Goal: Communication & Community: Answer question/provide support

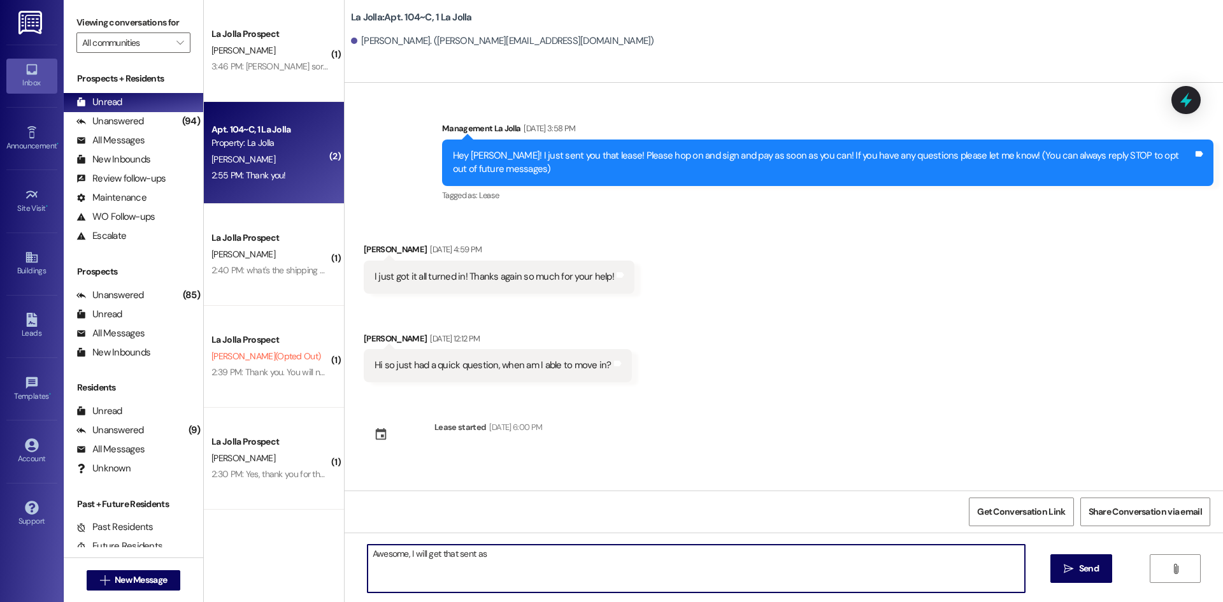
scroll to position [706, 0]
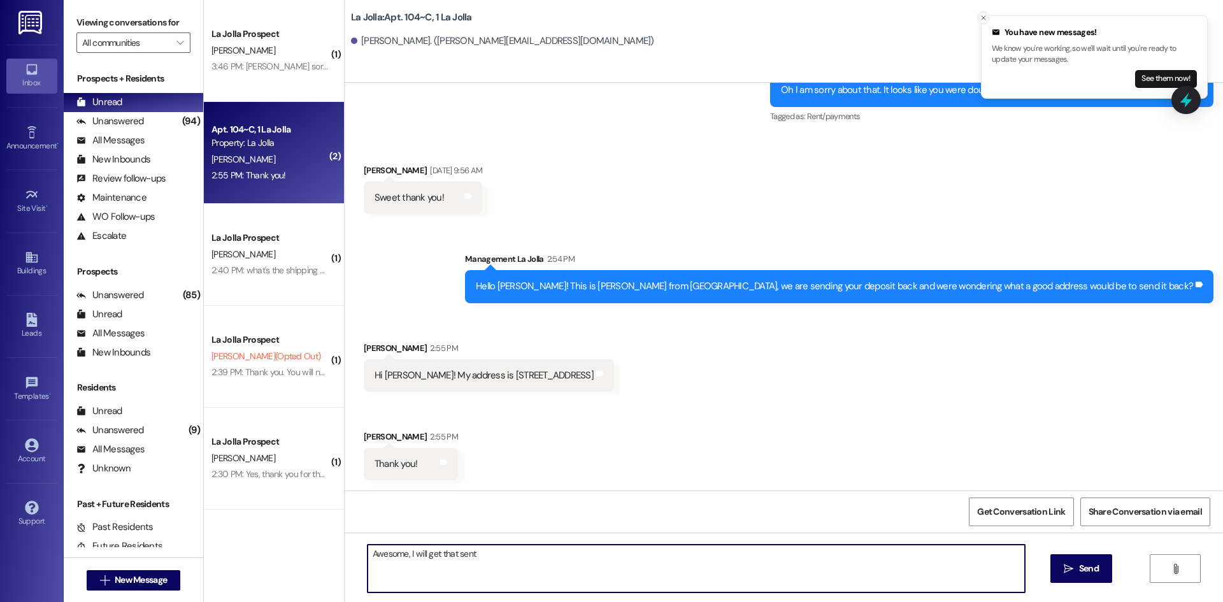
click at [985, 17] on line "Close toast" at bounding box center [983, 18] width 4 height 4
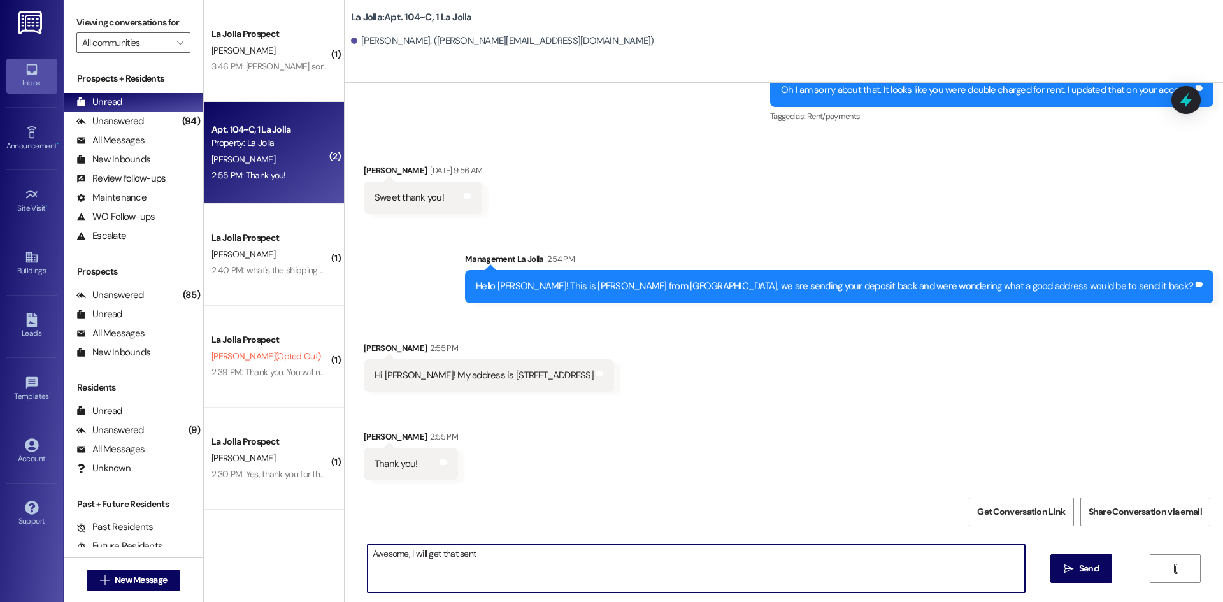
click at [487, 548] on textarea "Awesome, I will get that sent" at bounding box center [695, 569] width 657 height 48
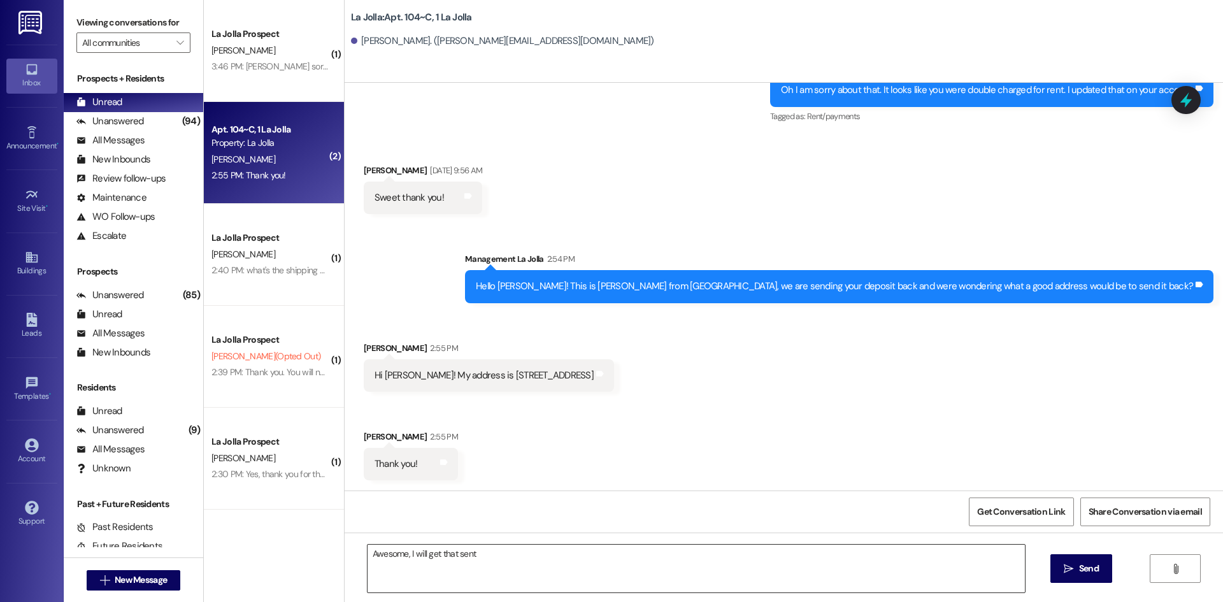
click at [504, 559] on textarea "Awesome, I will get that sent" at bounding box center [695, 569] width 657 height 48
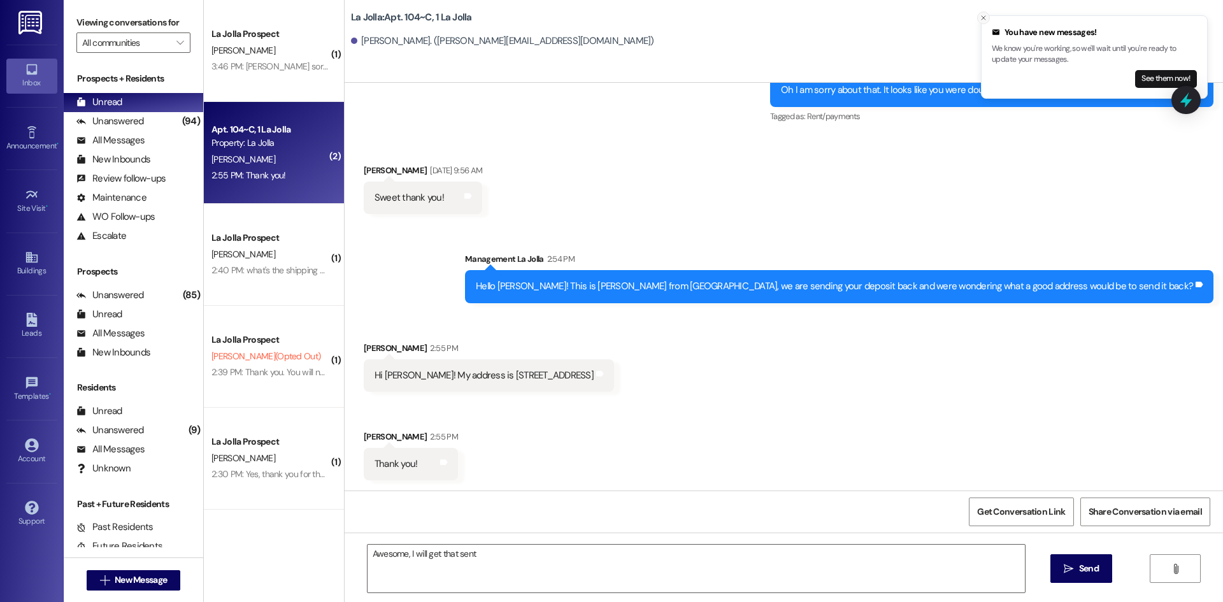
click at [982, 15] on icon "Close toast" at bounding box center [984, 18] width 8 height 8
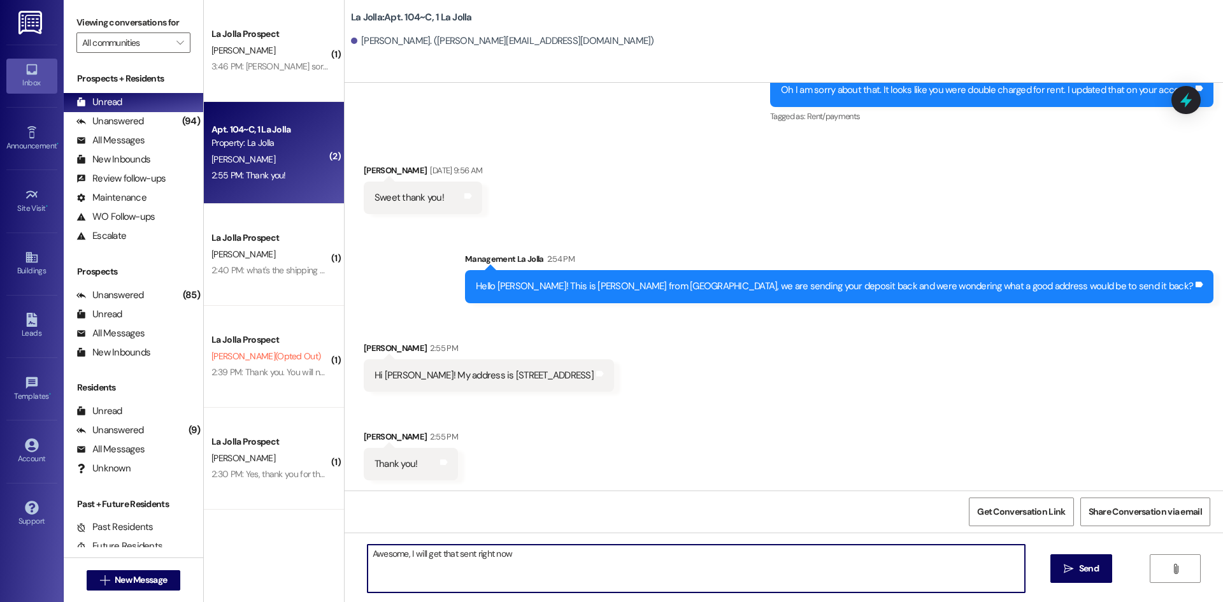
type textarea "Awesome, I will get that sent right now!"
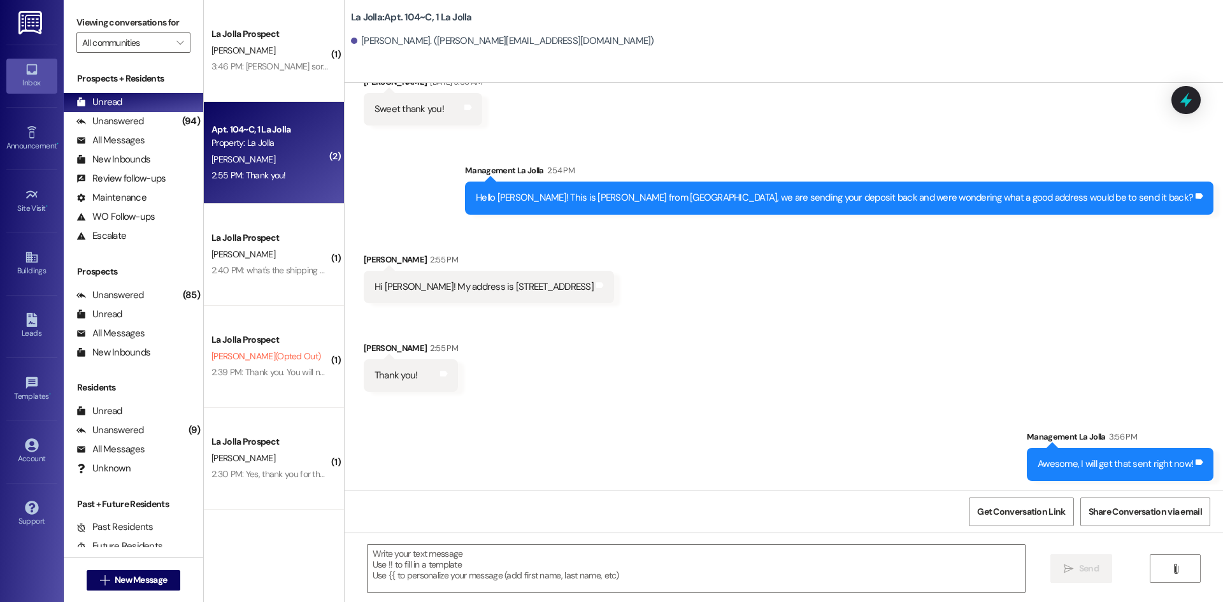
scroll to position [796, 0]
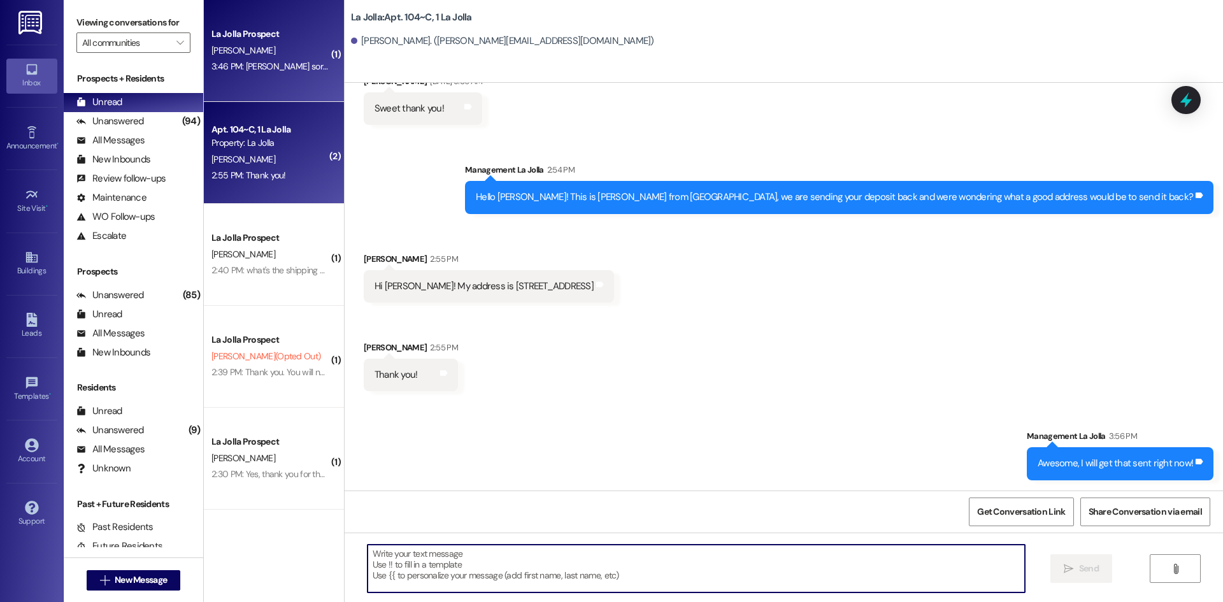
click at [244, 90] on div "La Jolla Prospect [PERSON_NAME] 3:46 PM: [PERSON_NAME] sorry it's a bit hard to…" at bounding box center [274, 51] width 140 height 102
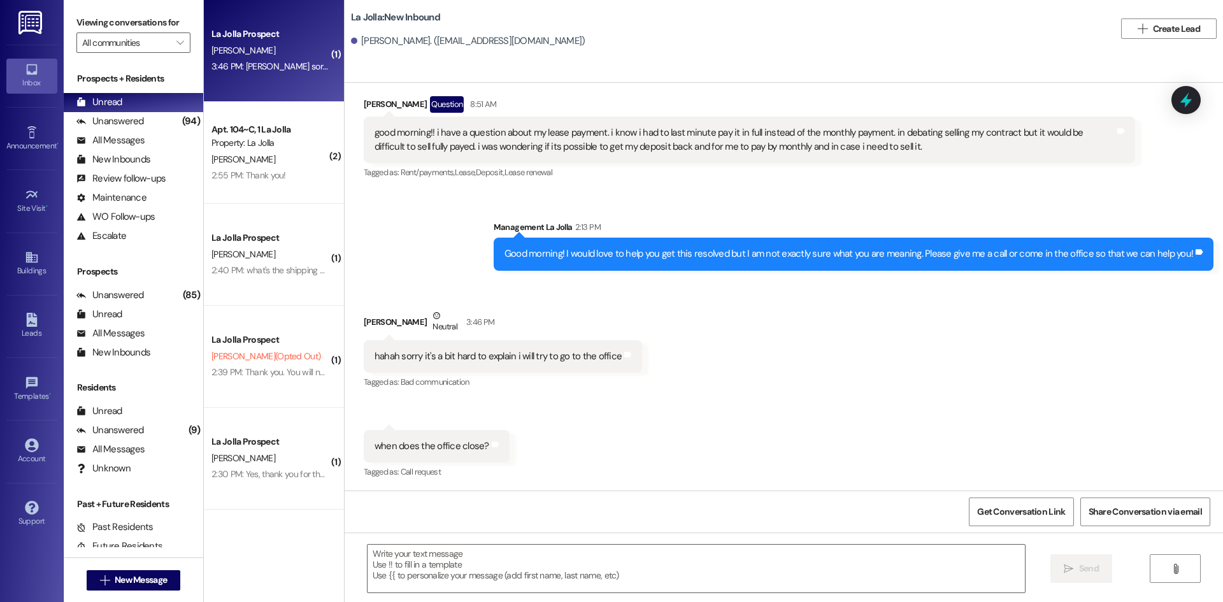
scroll to position [3336, 0]
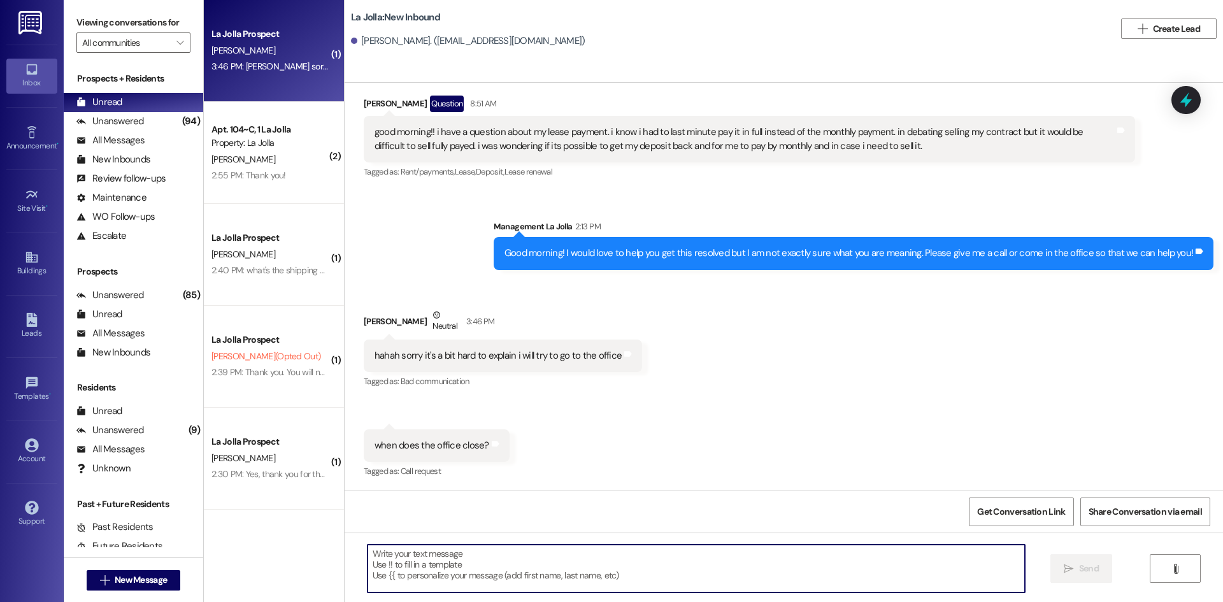
click at [446, 557] on textarea at bounding box center [695, 569] width 657 height 48
type textarea "It closes at 5pm"
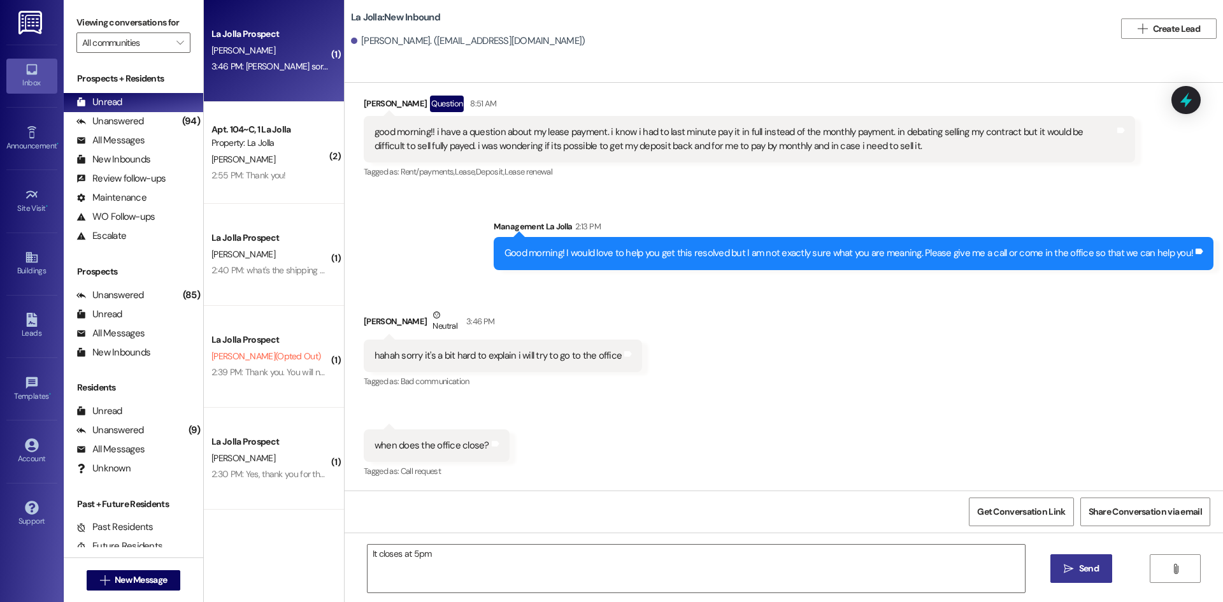
click at [1055, 559] on button " Send" at bounding box center [1081, 568] width 62 height 29
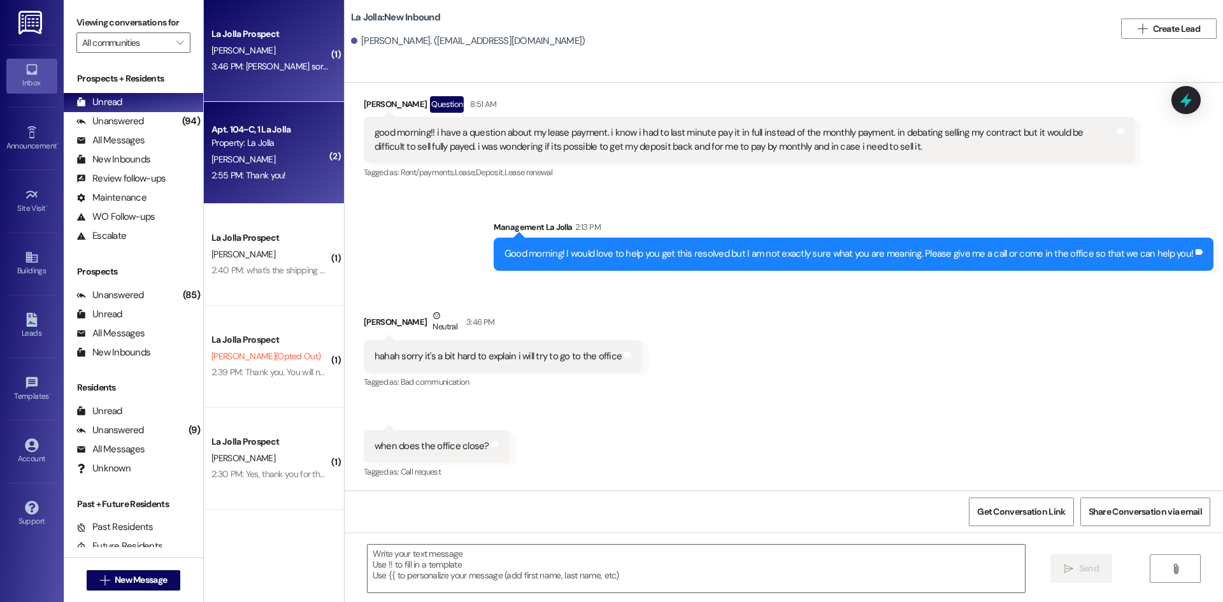
click at [256, 166] on div "D. Searls" at bounding box center [270, 160] width 120 height 16
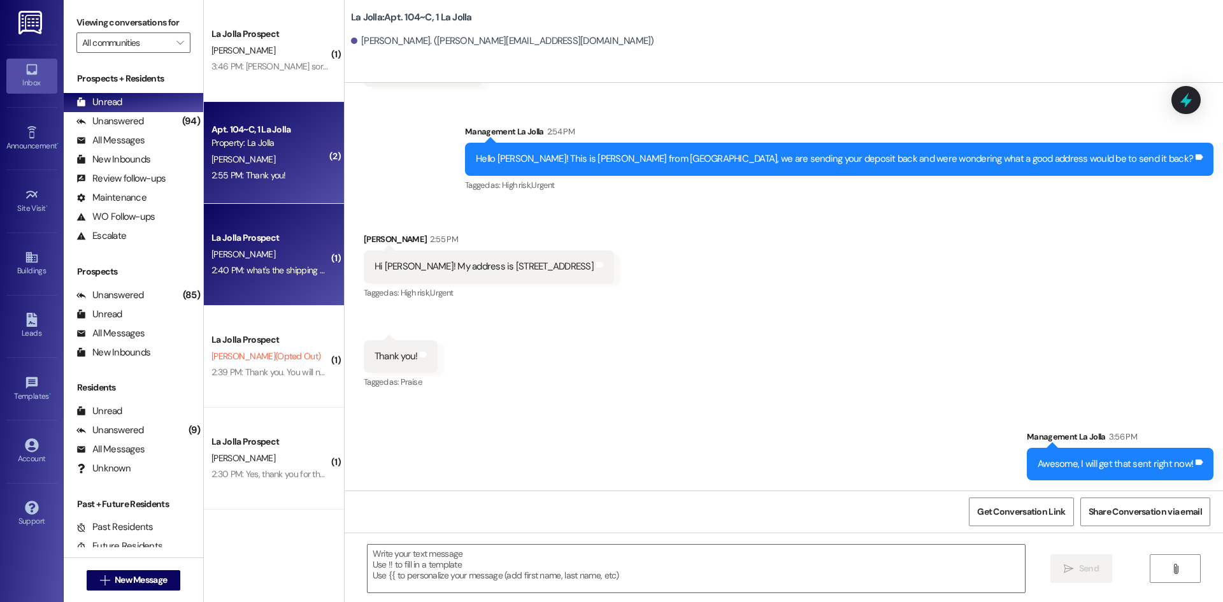
click at [245, 225] on div "La Jolla Prospect A. Herrera 2:40 PM: what's the shipping address for the apart…" at bounding box center [274, 255] width 140 height 102
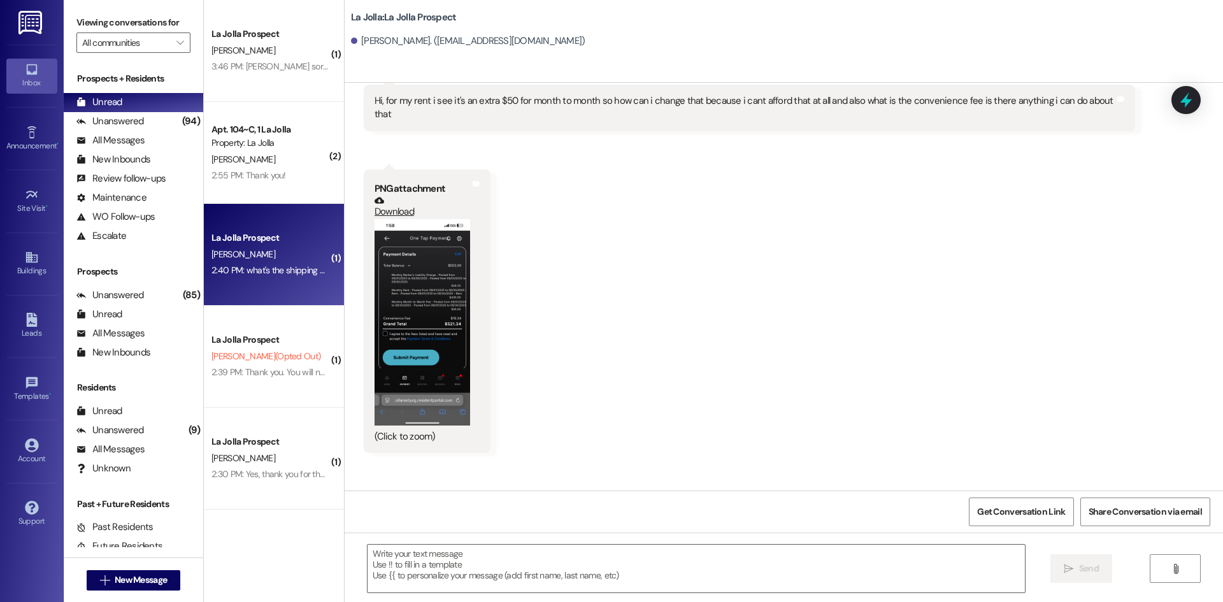
scroll to position [3292, 0]
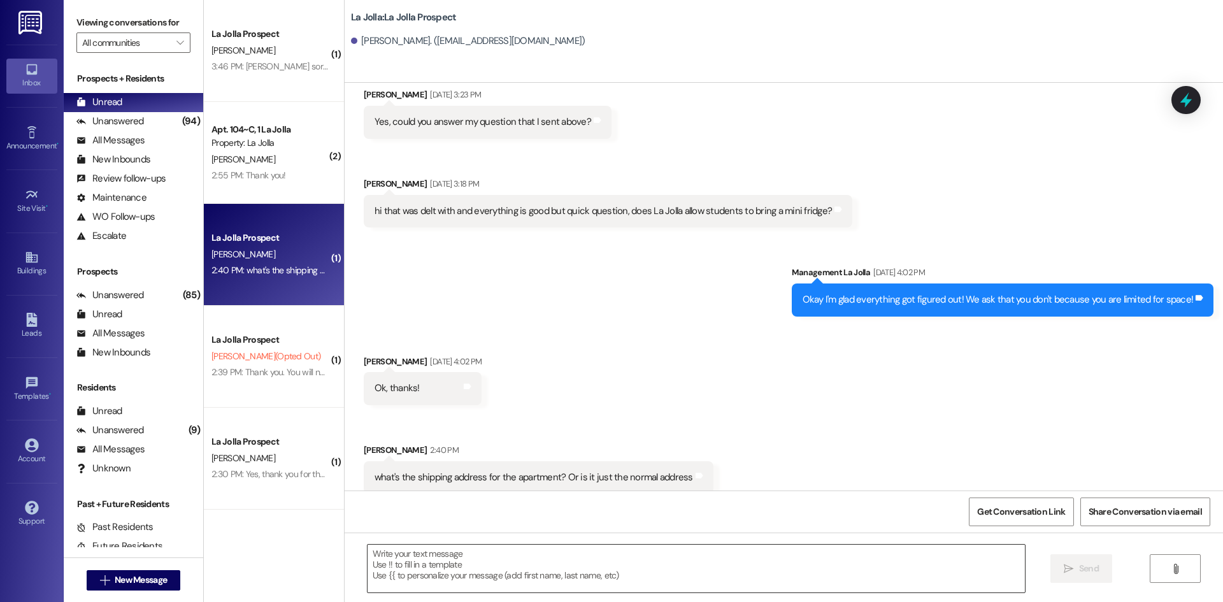
click at [476, 559] on textarea at bounding box center [695, 569] width 657 height 48
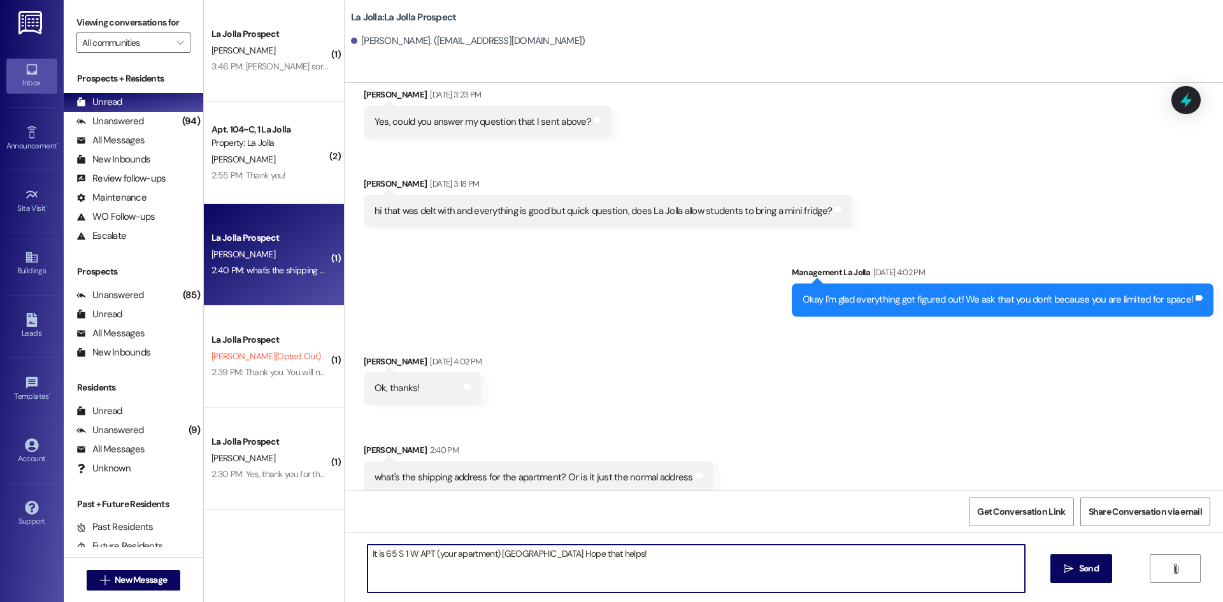
type textarea "It is 65 S 1 W APT (your apartment) Rexburg ID, 83440 Hope that helps!!"
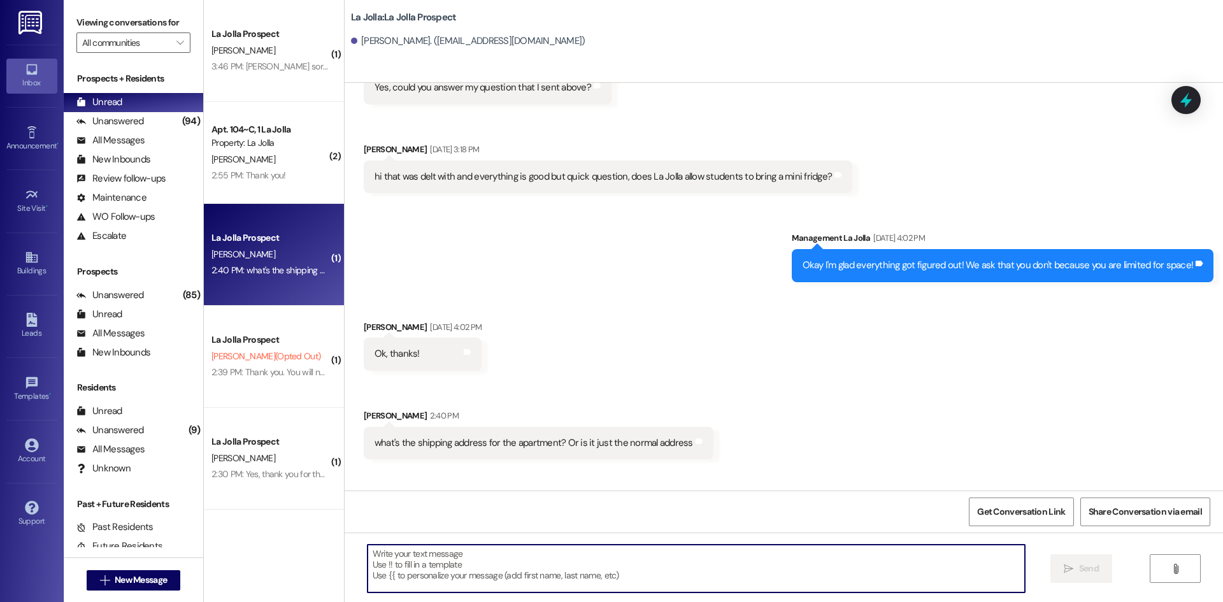
scroll to position [3381, 0]
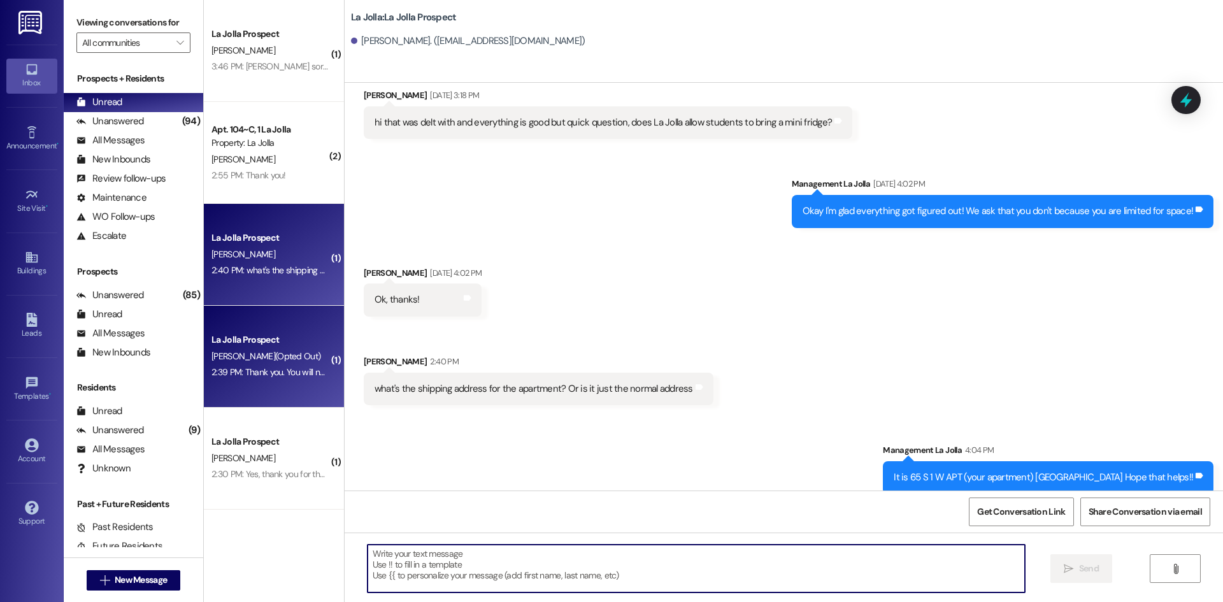
click at [263, 342] on div "La Jolla Prospect" at bounding box center [270, 339] width 118 height 13
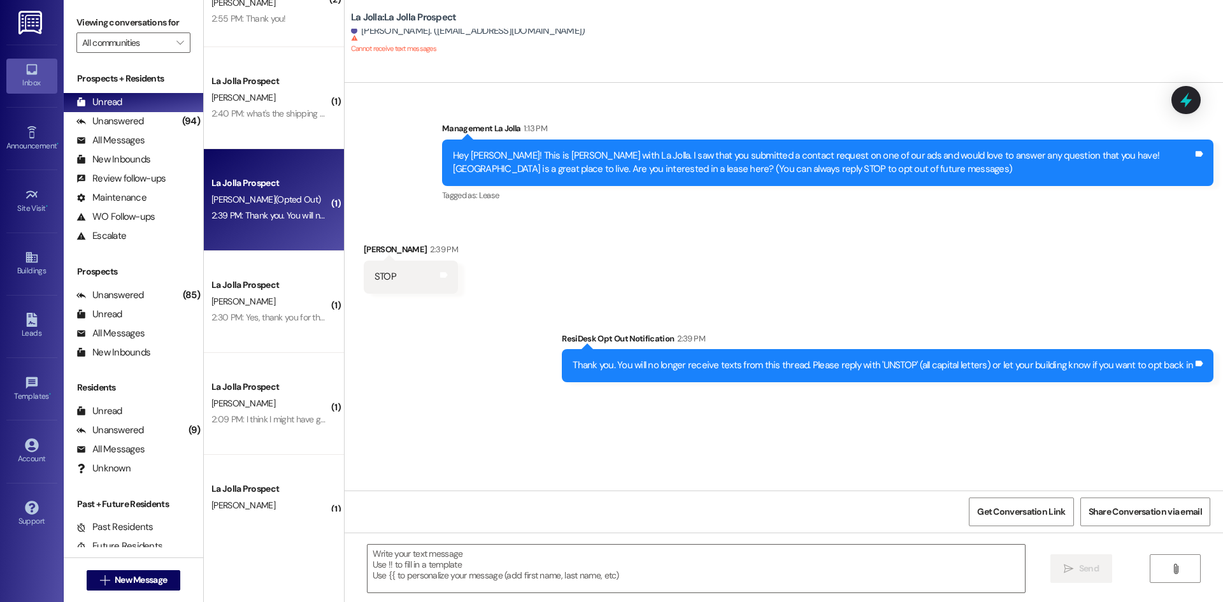
scroll to position [191, 0]
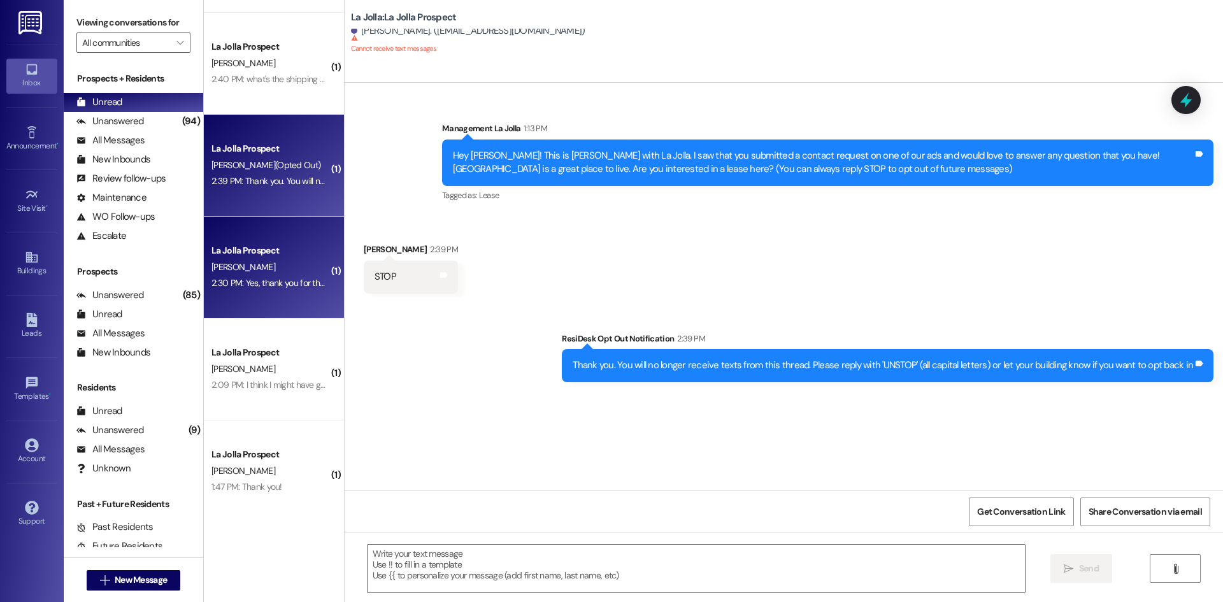
click at [289, 239] on div "La Jolla Prospect H. Smith 2:30 PM: Yes, thank you for the information. 2:30 PM…" at bounding box center [274, 268] width 140 height 102
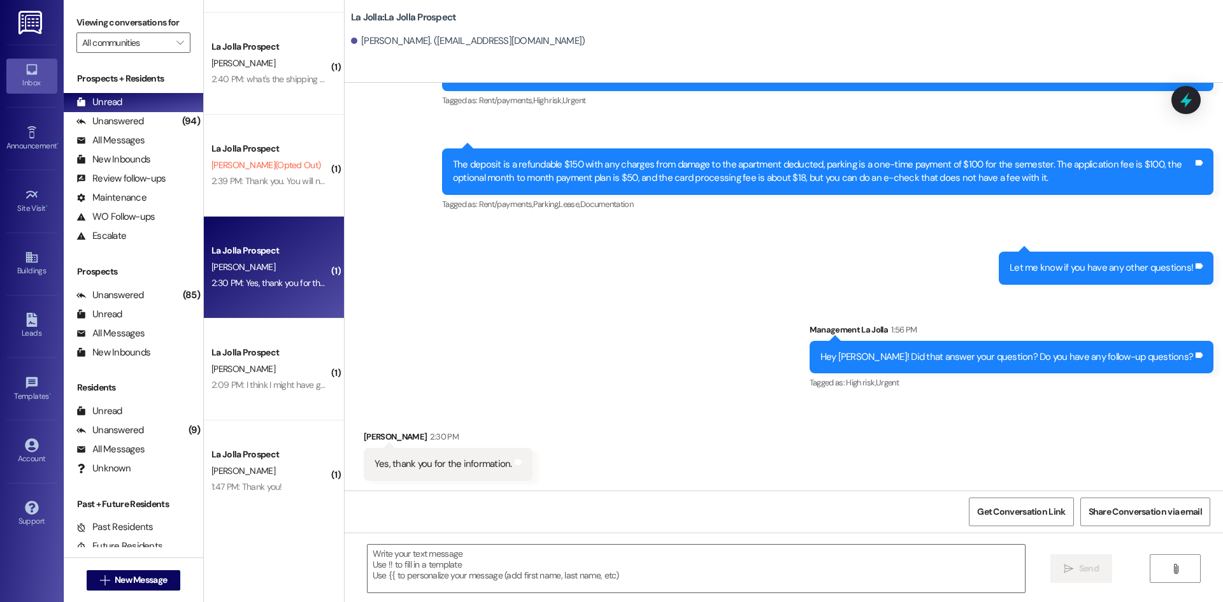
scroll to position [421, 0]
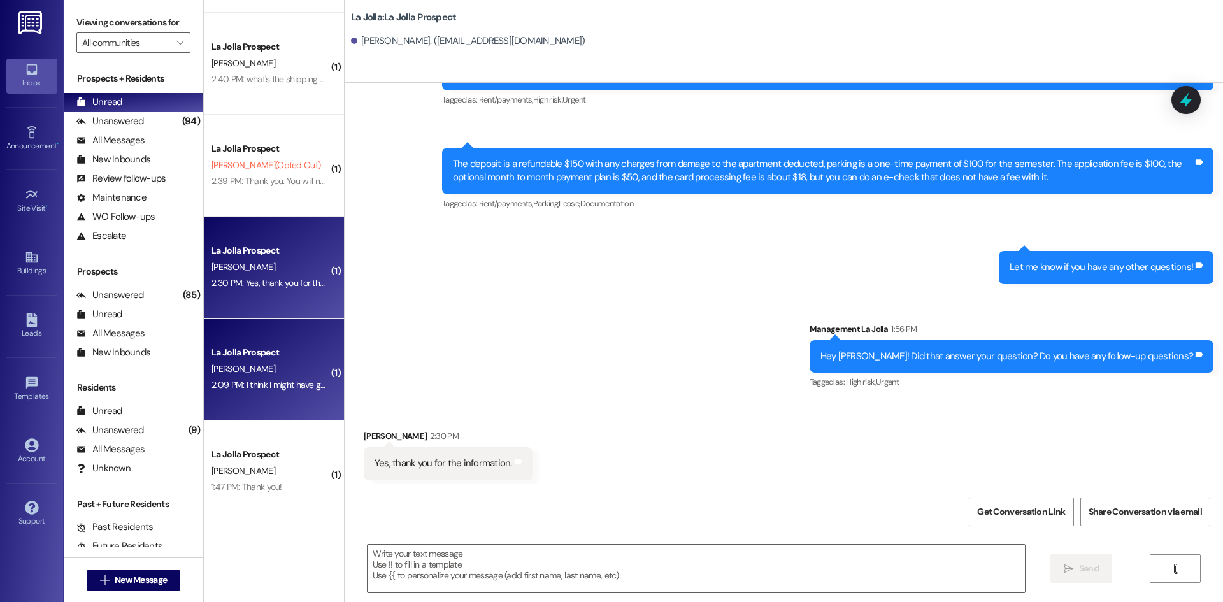
click at [275, 352] on div "La Jolla Prospect" at bounding box center [270, 352] width 118 height 13
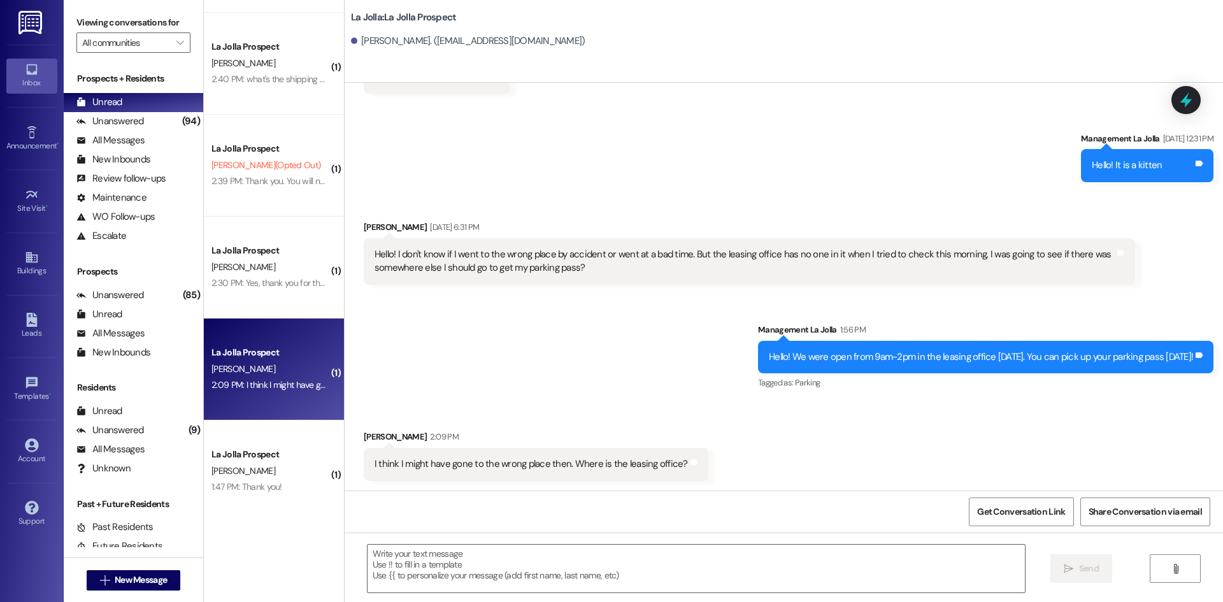
scroll to position [1146, 0]
click at [503, 567] on textarea at bounding box center [695, 569] width 657 height 48
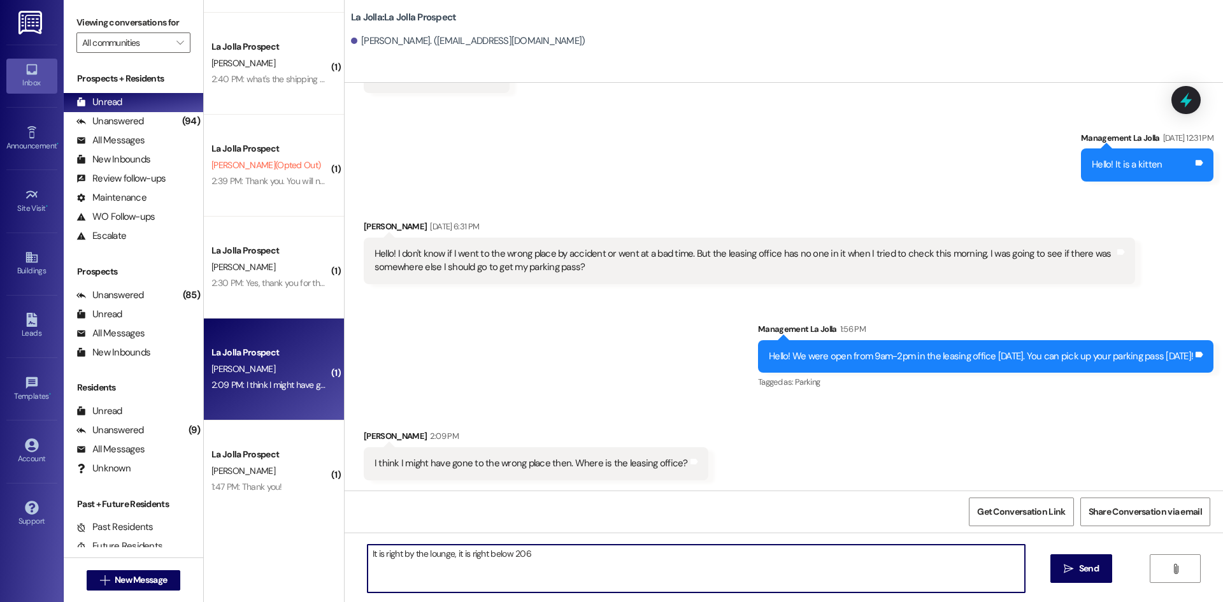
type textarea "It is right by the lounge, it is right below 206!"
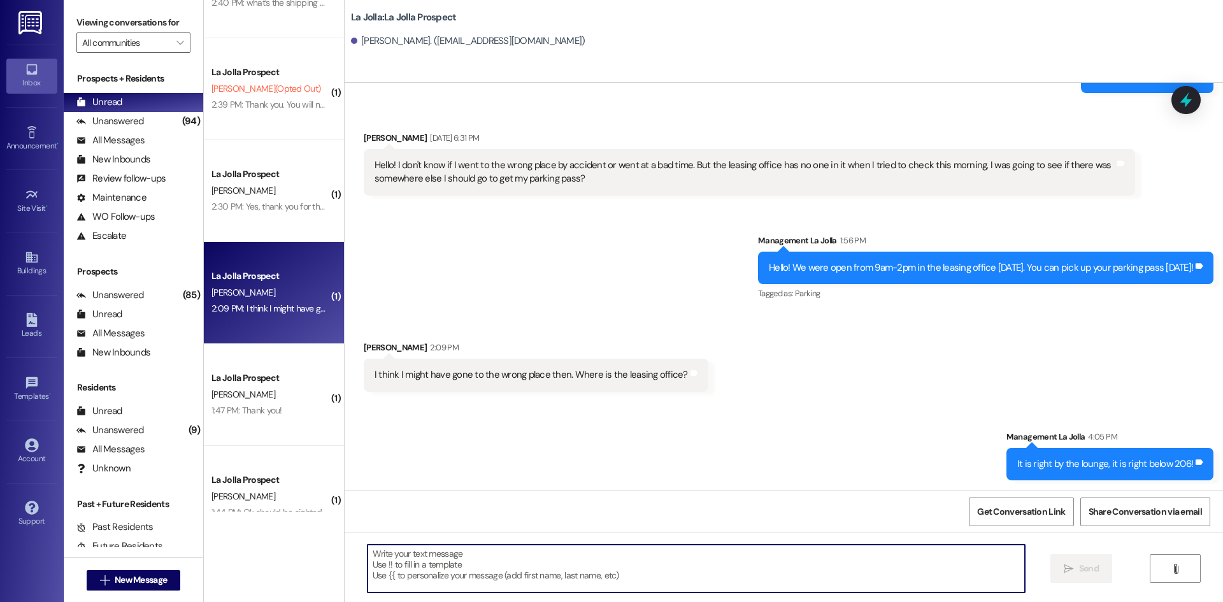
scroll to position [304, 0]
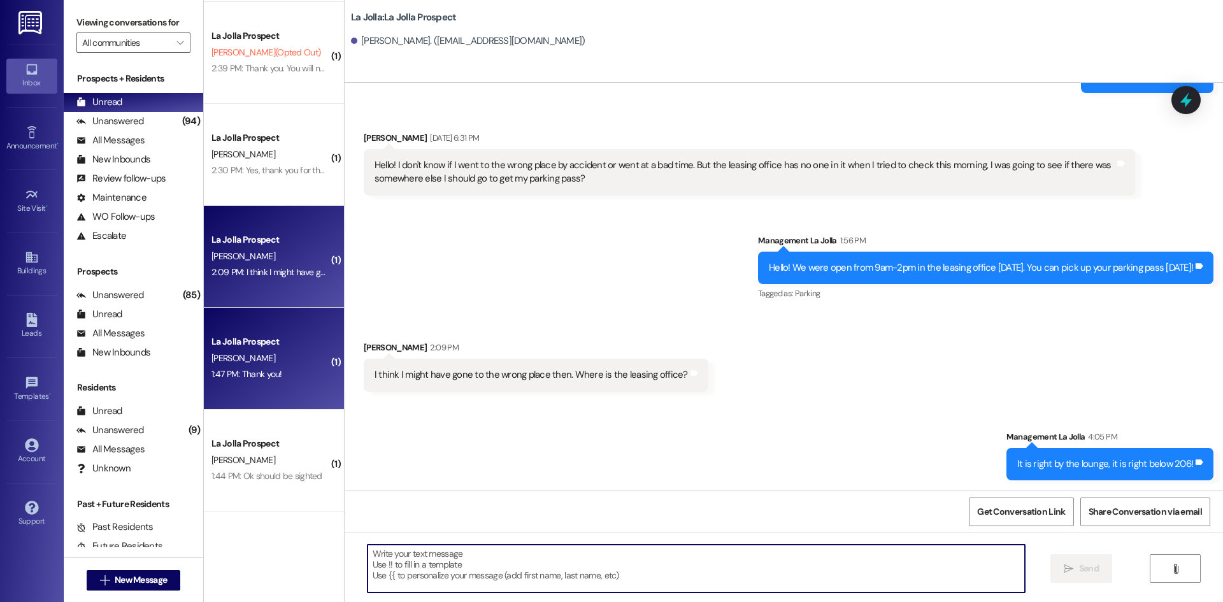
click at [259, 356] on span "B. Hollingsworth" at bounding box center [243, 357] width 64 height 11
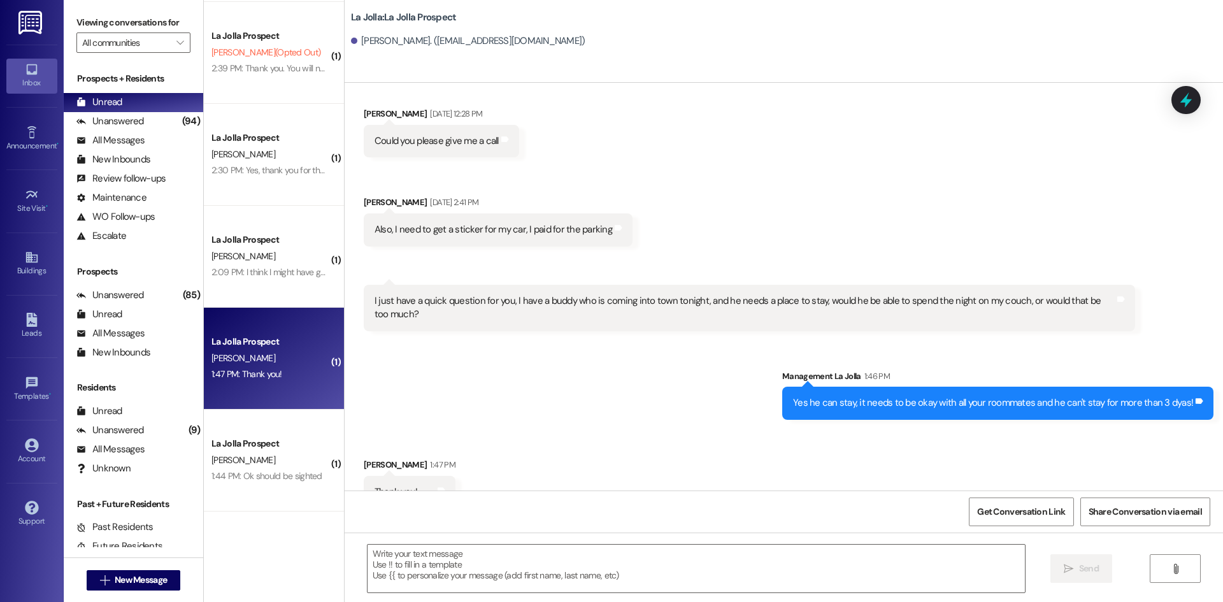
scroll to position [5163, 0]
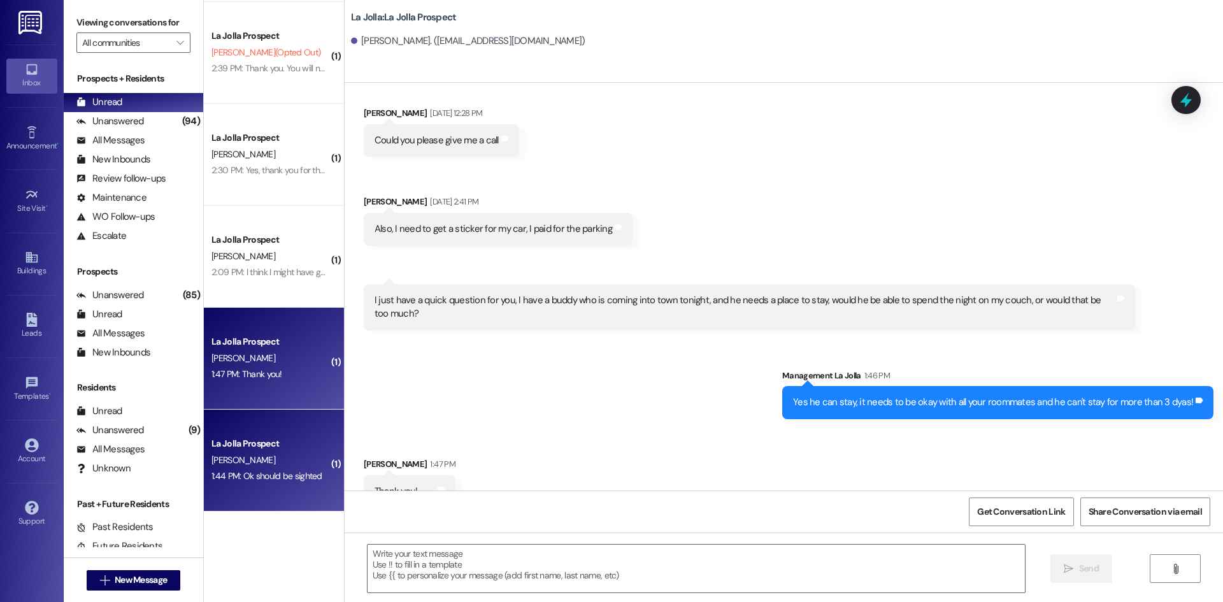
click at [273, 465] on div "J. Lundblade" at bounding box center [270, 460] width 120 height 16
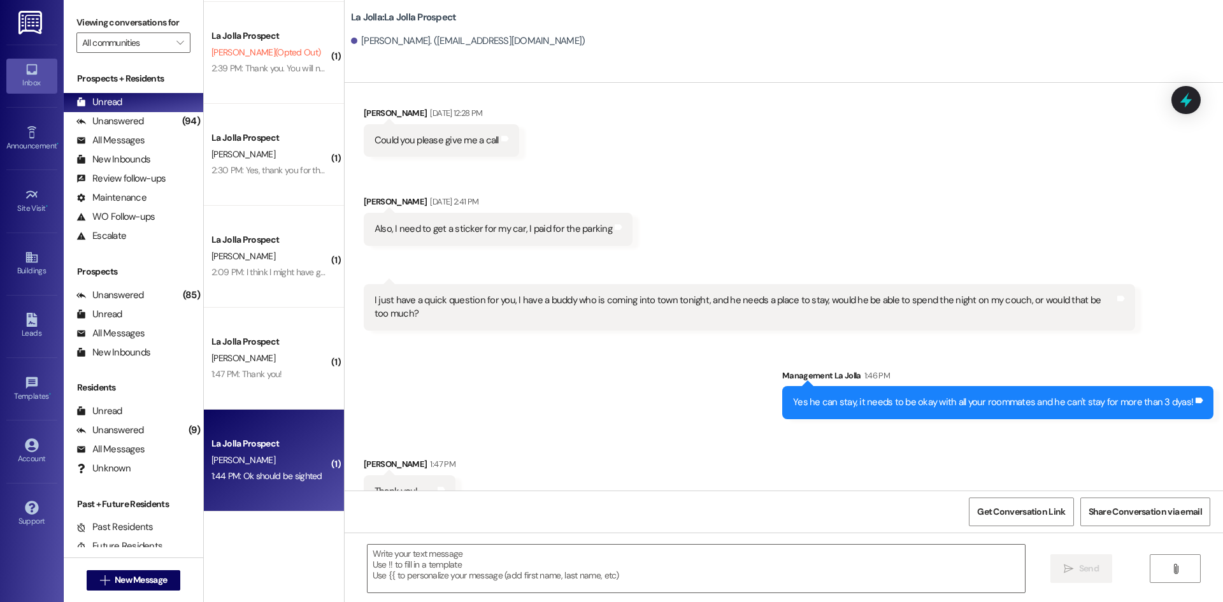
scroll to position [0, 0]
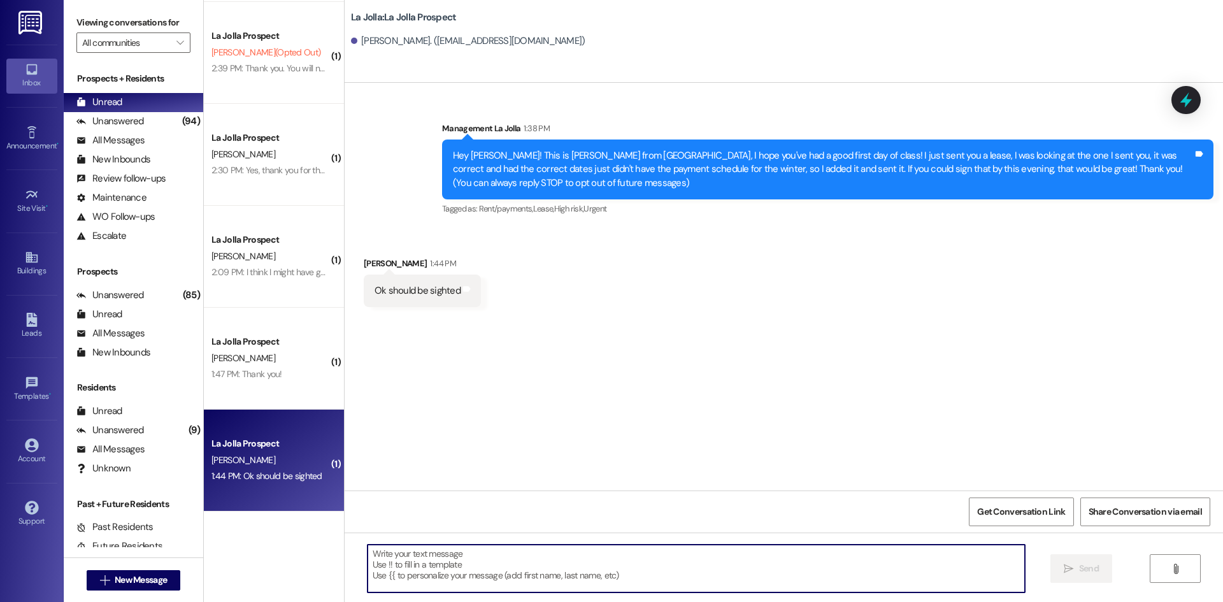
click at [424, 553] on textarea at bounding box center [695, 569] width 657 height 48
type textarea "Thank you!"
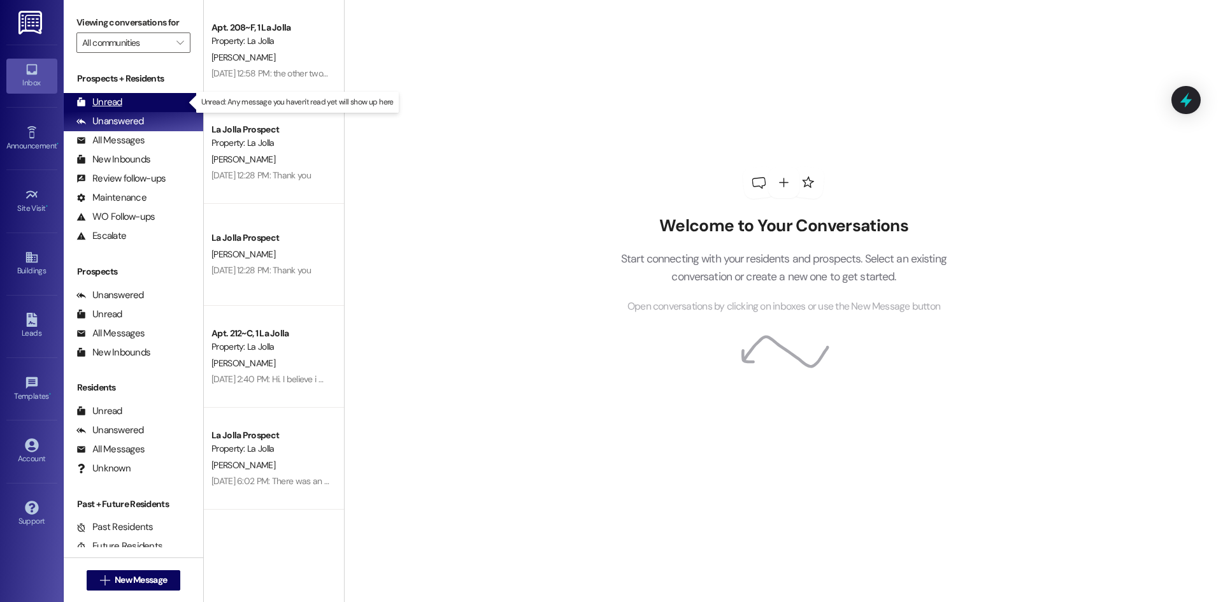
click at [150, 94] on div "Unread (0)" at bounding box center [133, 102] width 139 height 19
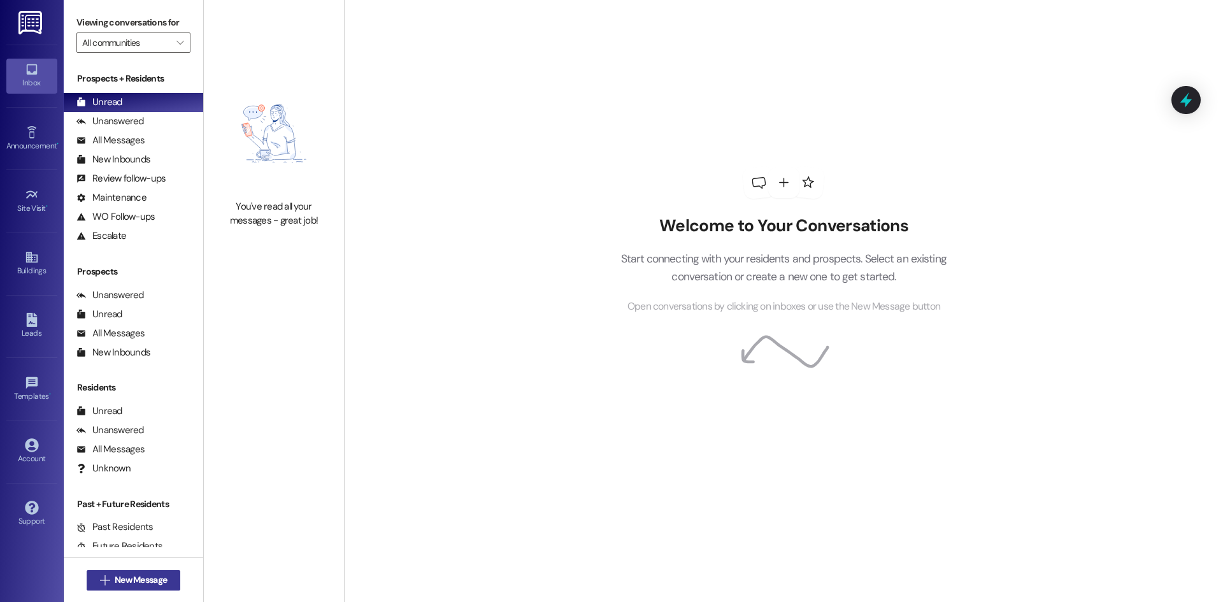
click at [143, 580] on span "New Message" at bounding box center [141, 579] width 52 height 13
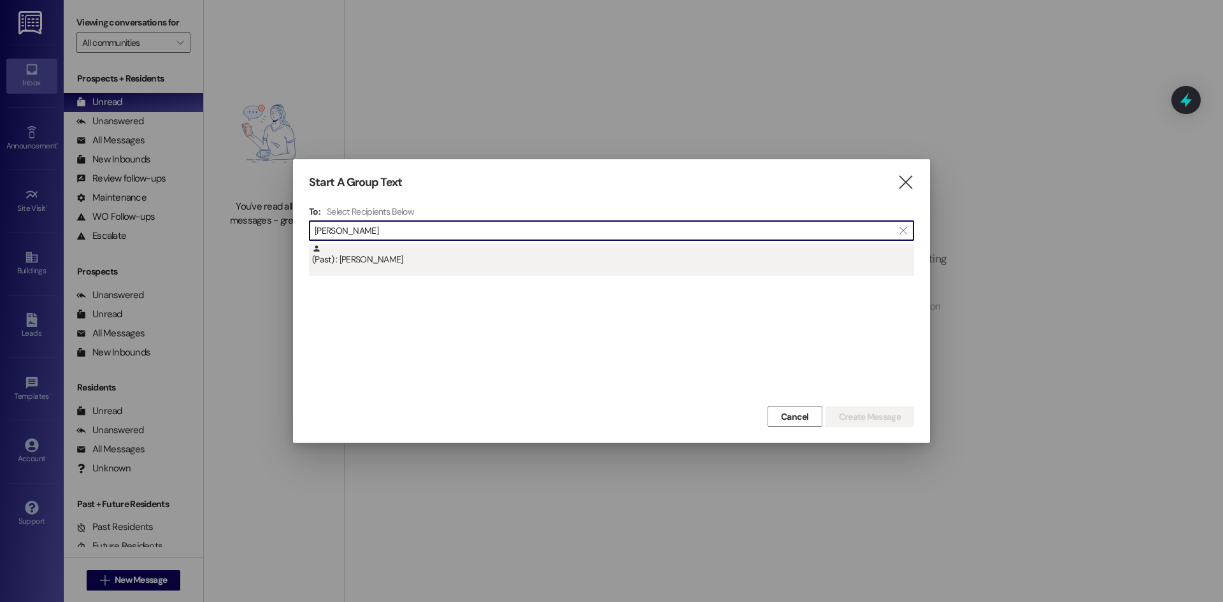
type input "[PERSON_NAME]"
click at [519, 257] on div "(Past) : [PERSON_NAME]" at bounding box center [613, 255] width 602 height 22
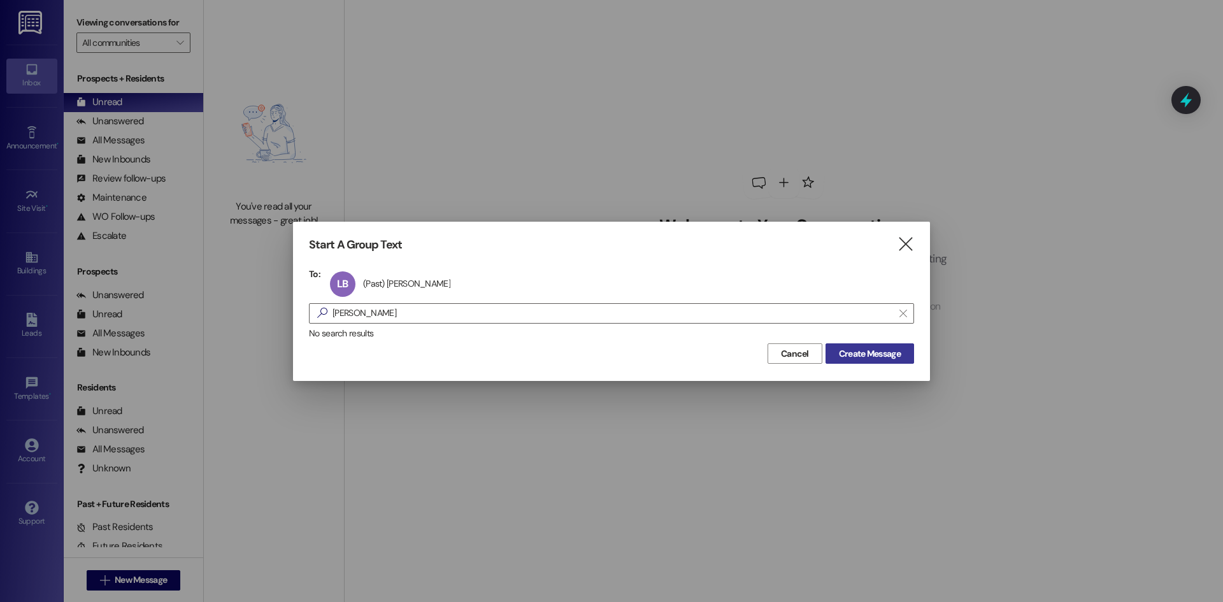
click at [864, 347] on span "Create Message" at bounding box center [870, 353] width 62 height 13
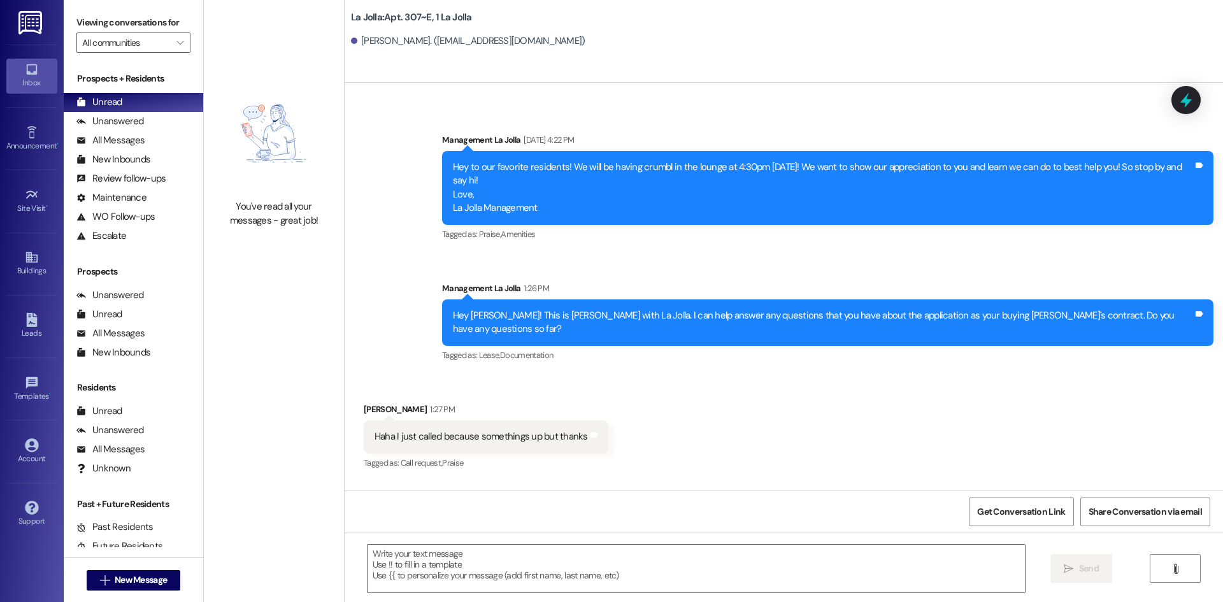
scroll to position [19290, 0]
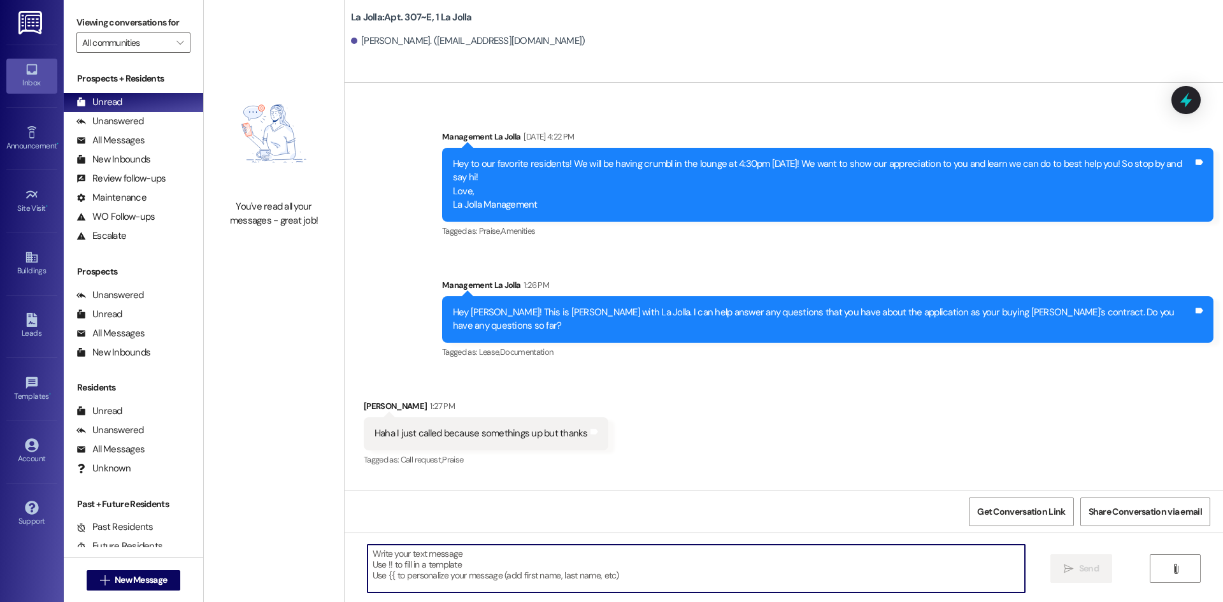
click at [443, 557] on textarea at bounding box center [695, 569] width 657 height 48
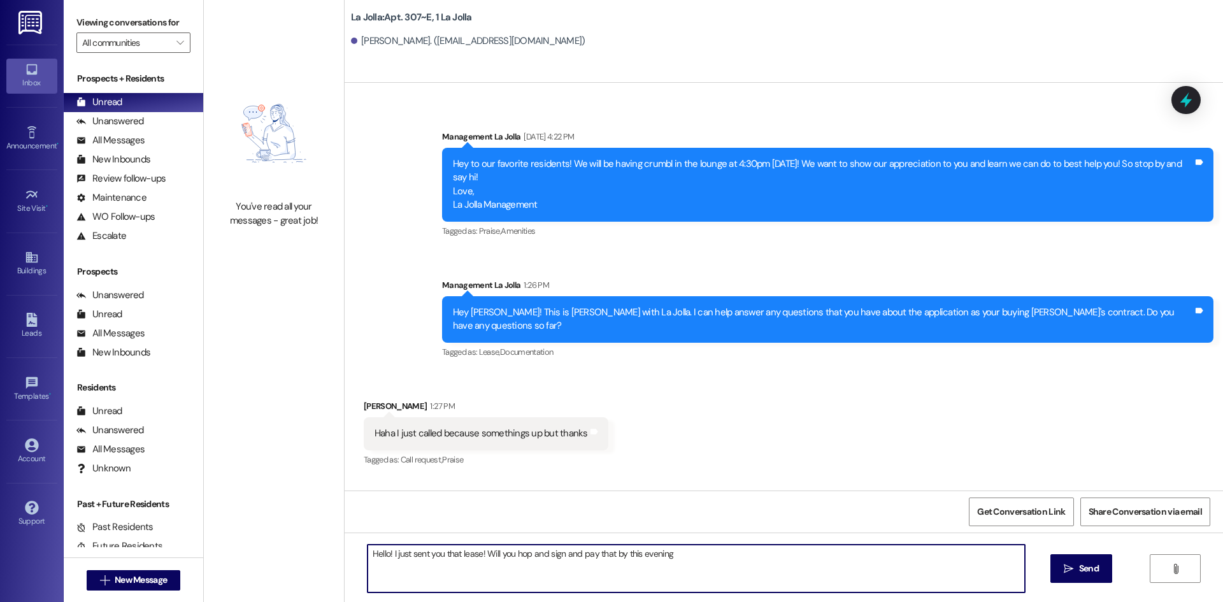
type textarea "Hello! I just sent you that lease! Will you hop and sign and pay that by this e…"
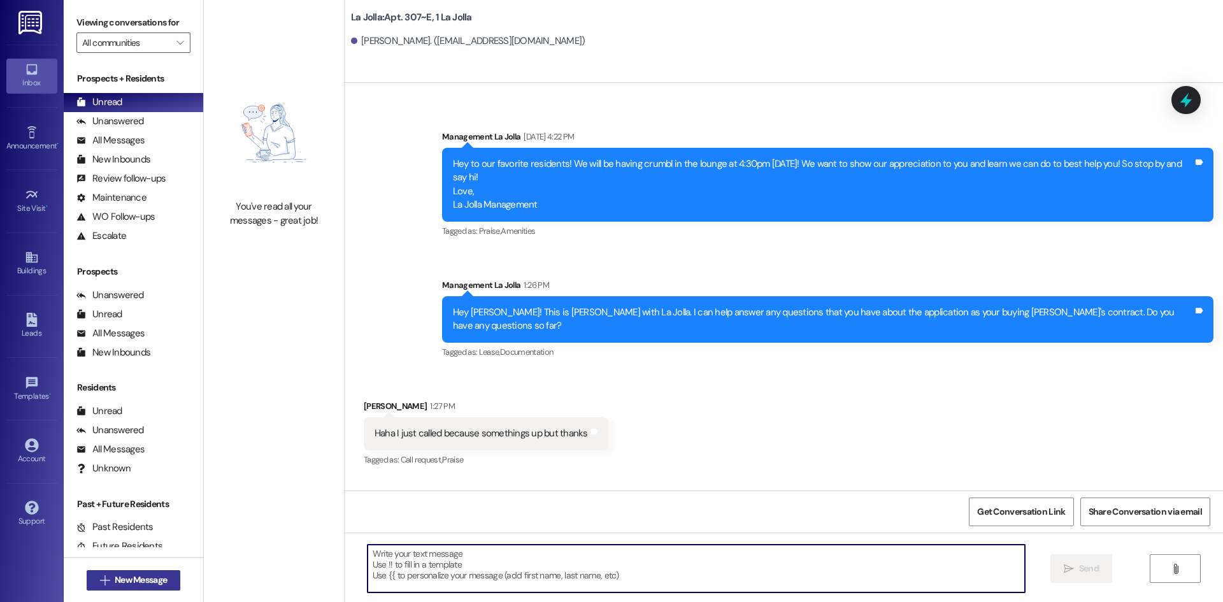
click at [151, 590] on button " New Message" at bounding box center [134, 580] width 94 height 20
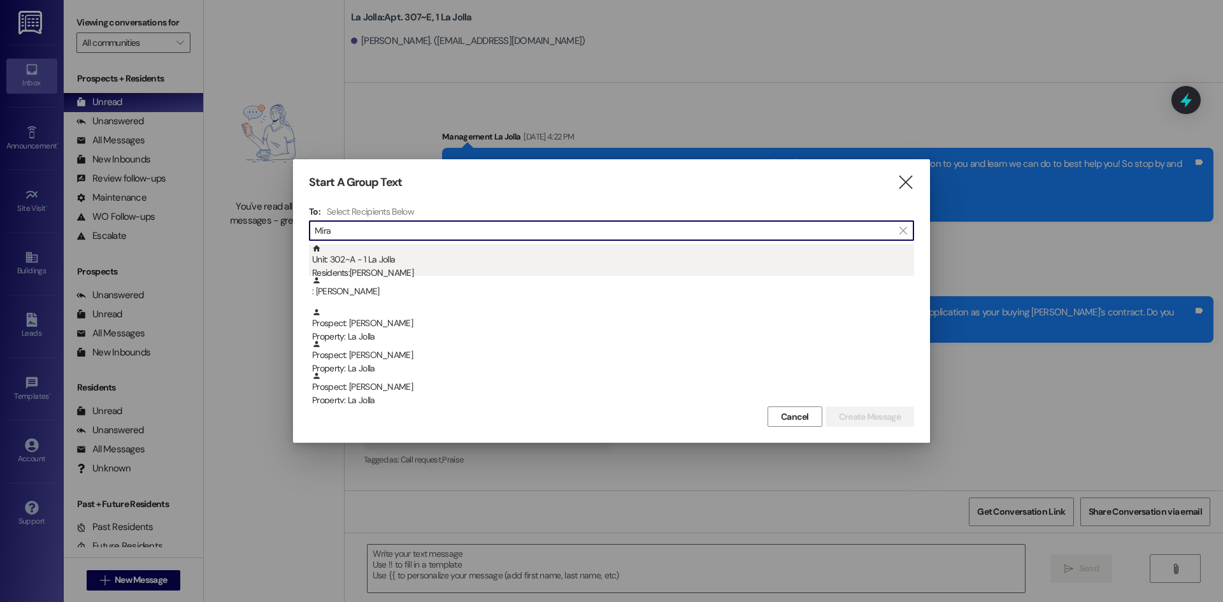
type input "Mira"
click at [373, 256] on div "Unit: 302~A - 1 La Jolla Residents: [PERSON_NAME]" at bounding box center [613, 262] width 602 height 36
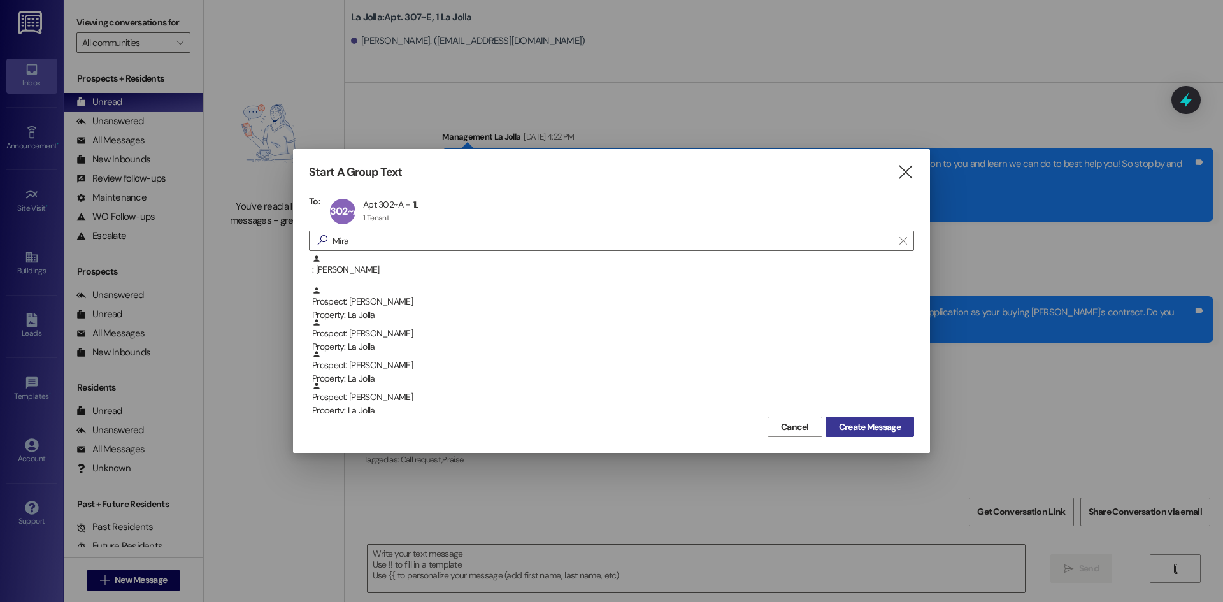
click at [873, 423] on span "Create Message" at bounding box center [870, 426] width 62 height 13
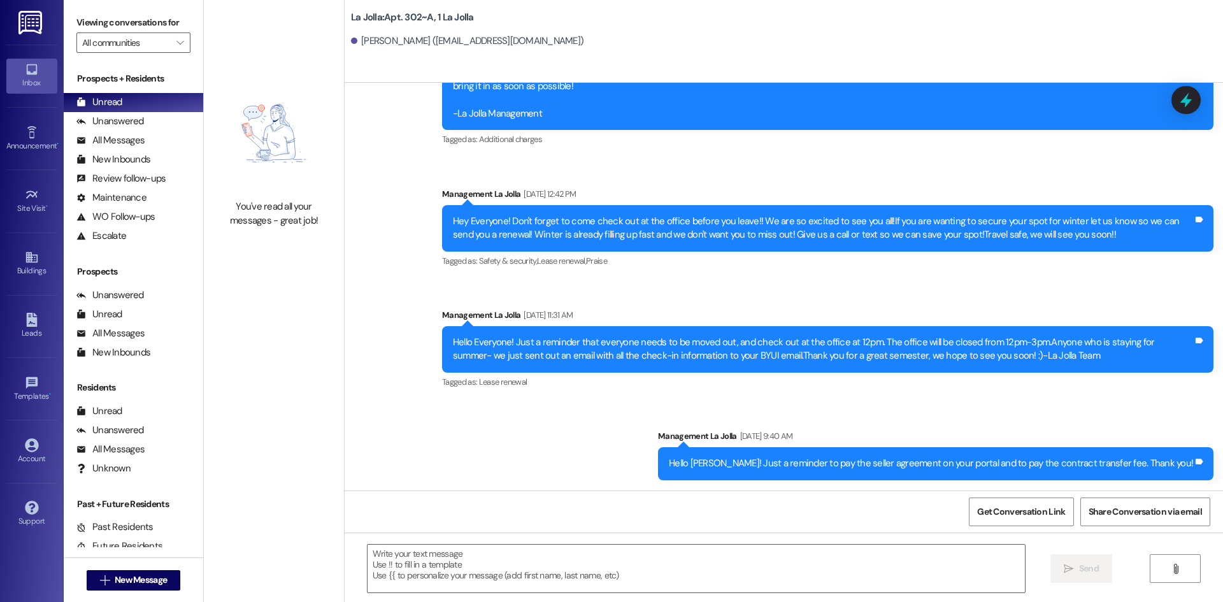
scroll to position [2604, 0]
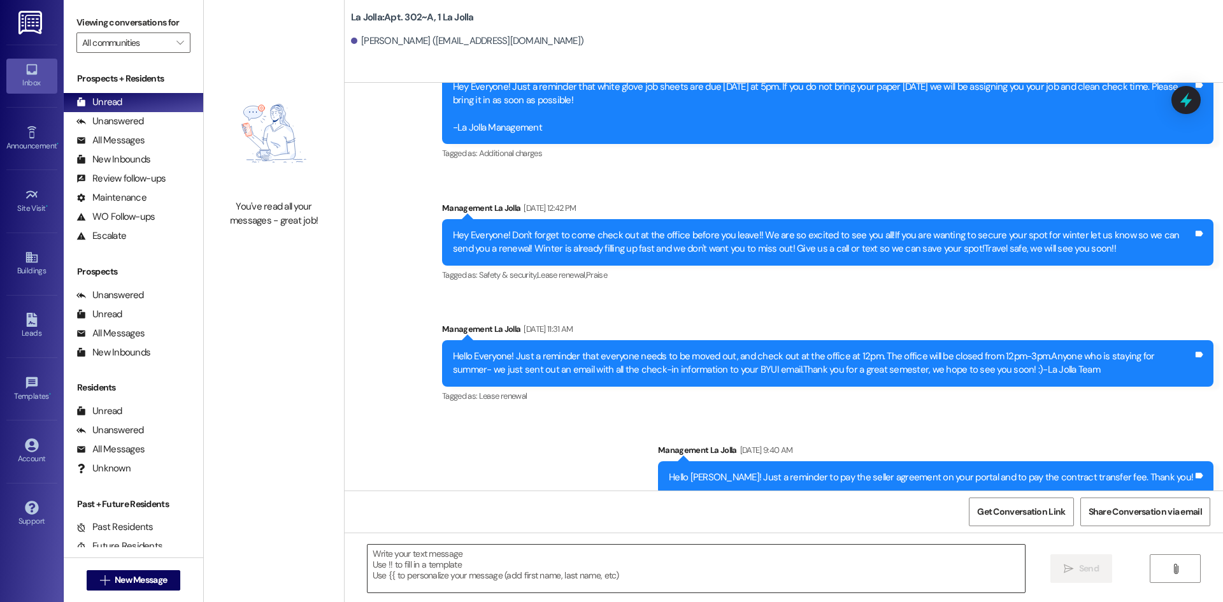
click at [473, 545] on div at bounding box center [696, 568] width 659 height 49
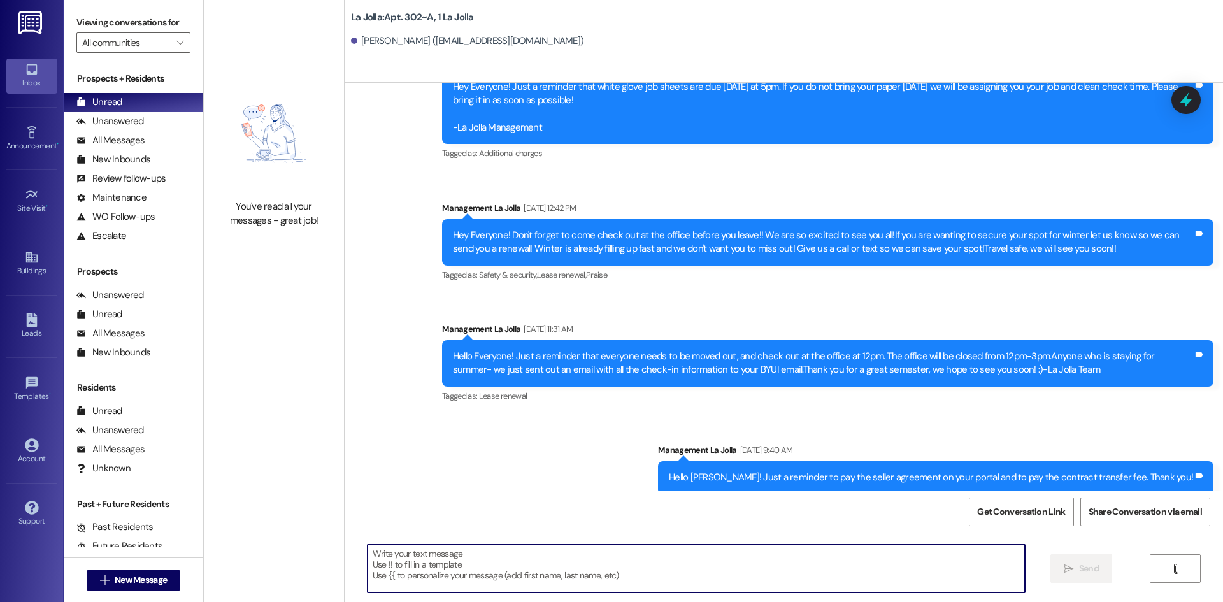
click at [459, 553] on textarea at bounding box center [695, 569] width 657 height 48
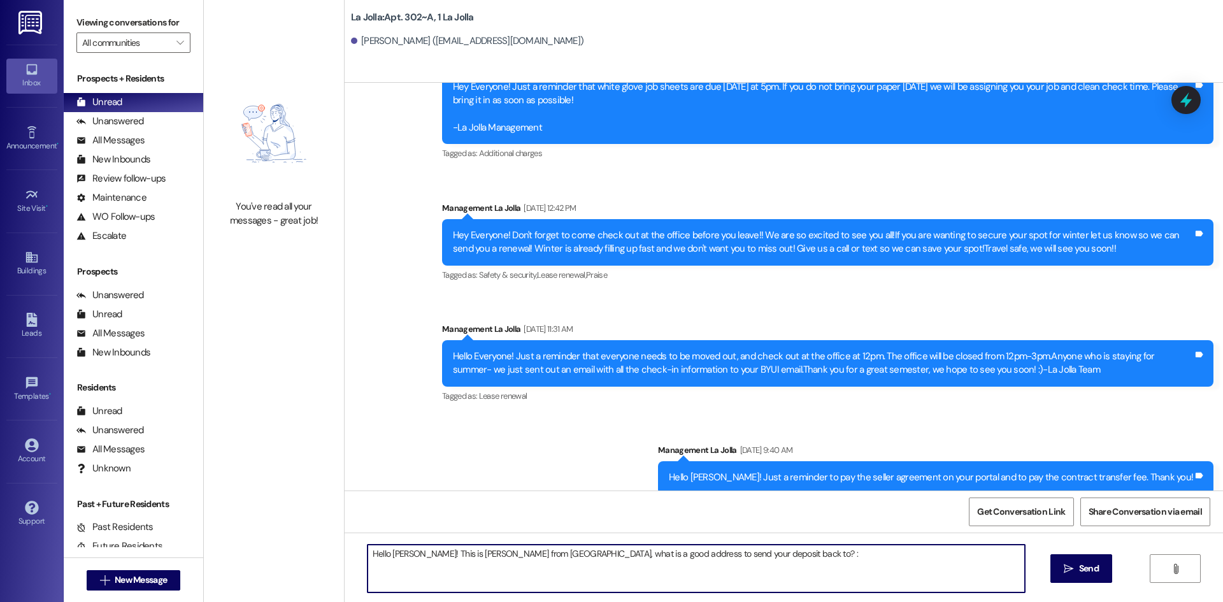
type textarea "Hello [PERSON_NAME]! This is [PERSON_NAME] from [GEOGRAPHIC_DATA], what is a go…"
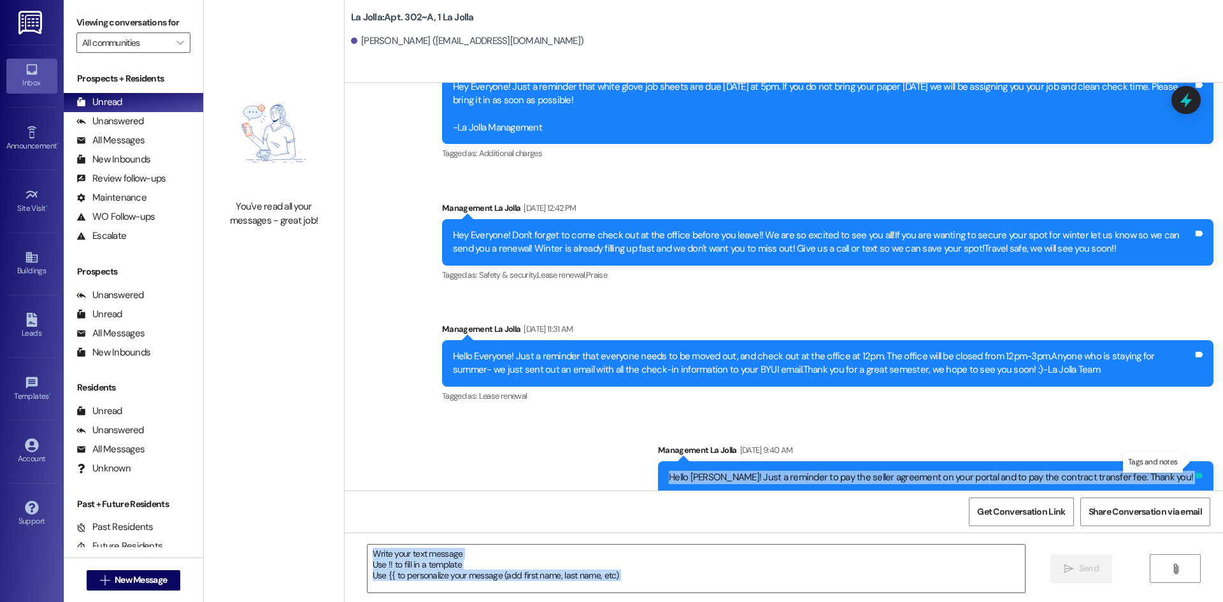
drag, startPoint x: 729, startPoint y: 464, endPoint x: 1190, endPoint y: 461, distance: 461.1
click at [1190, 461] on body "Inbox Go to Inbox Announcement • Send A Text Announcement Site Visit • Go to Si…" at bounding box center [611, 301] width 1223 height 602
copy body "Hello [PERSON_NAME]! Just a reminder to pay the seller agreement on your portal…"
click at [145, 578] on span "New Message" at bounding box center [141, 579] width 52 height 13
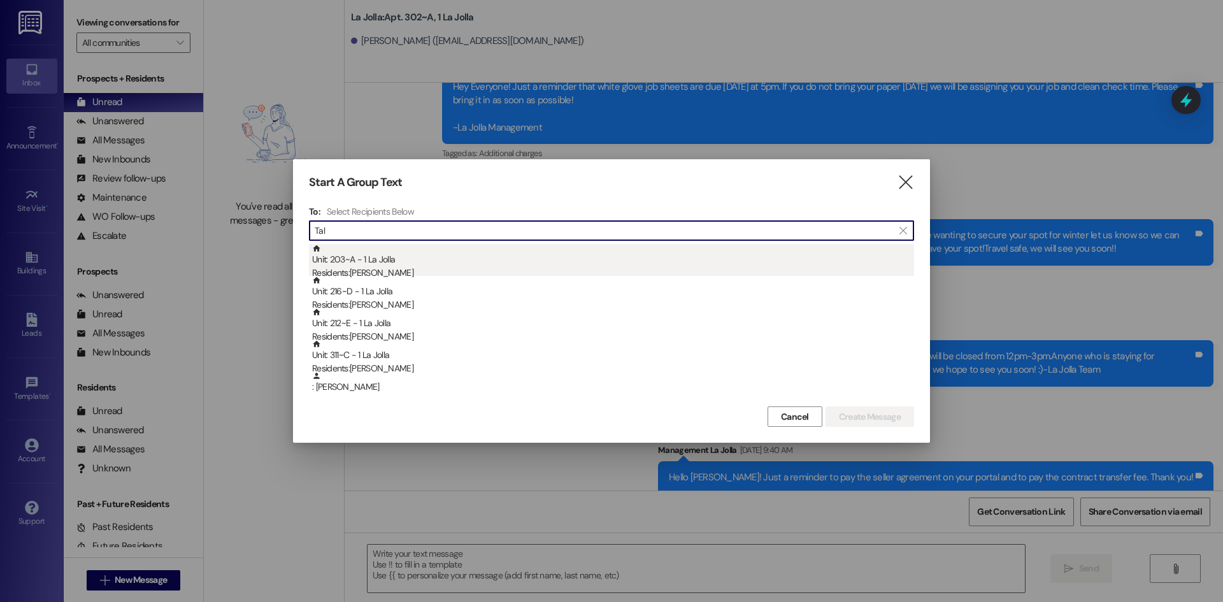
type input "Tal"
click at [400, 249] on div "Unit: 203~A - 1 La Jolla Residents: [PERSON_NAME]" at bounding box center [613, 262] width 602 height 36
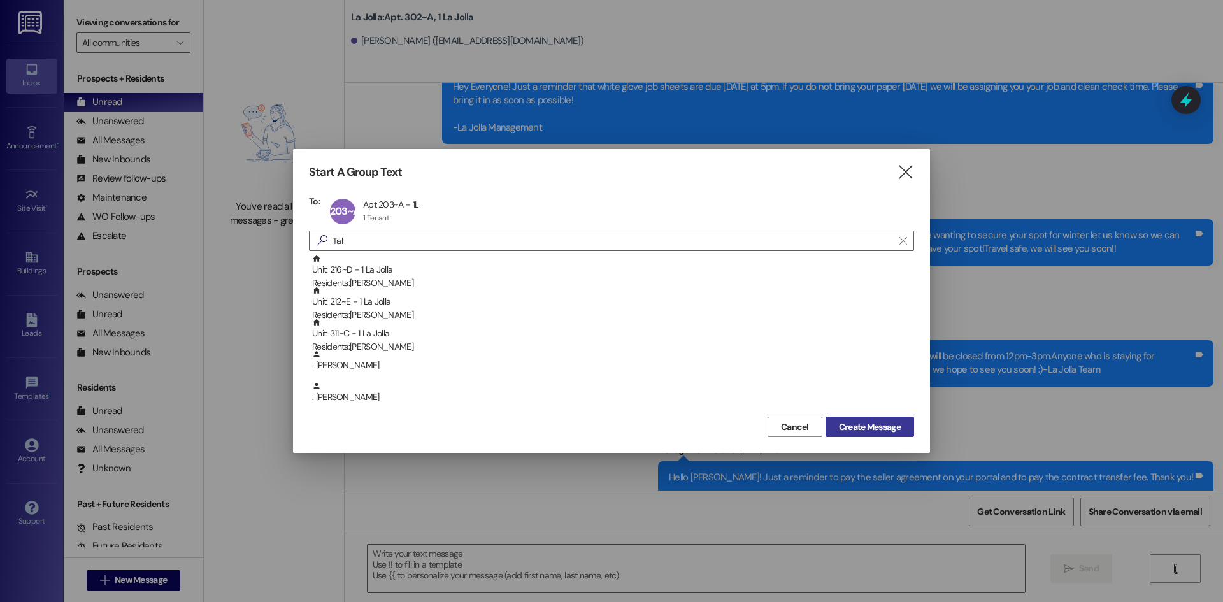
click at [897, 427] on span "Create Message" at bounding box center [870, 426] width 62 height 13
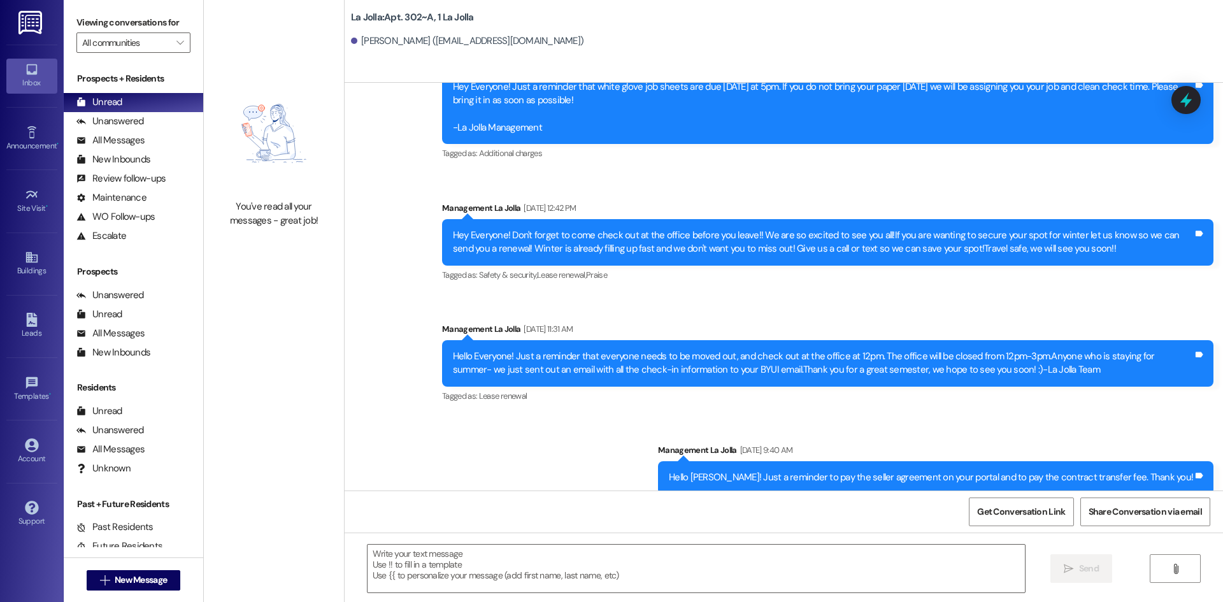
scroll to position [0, 0]
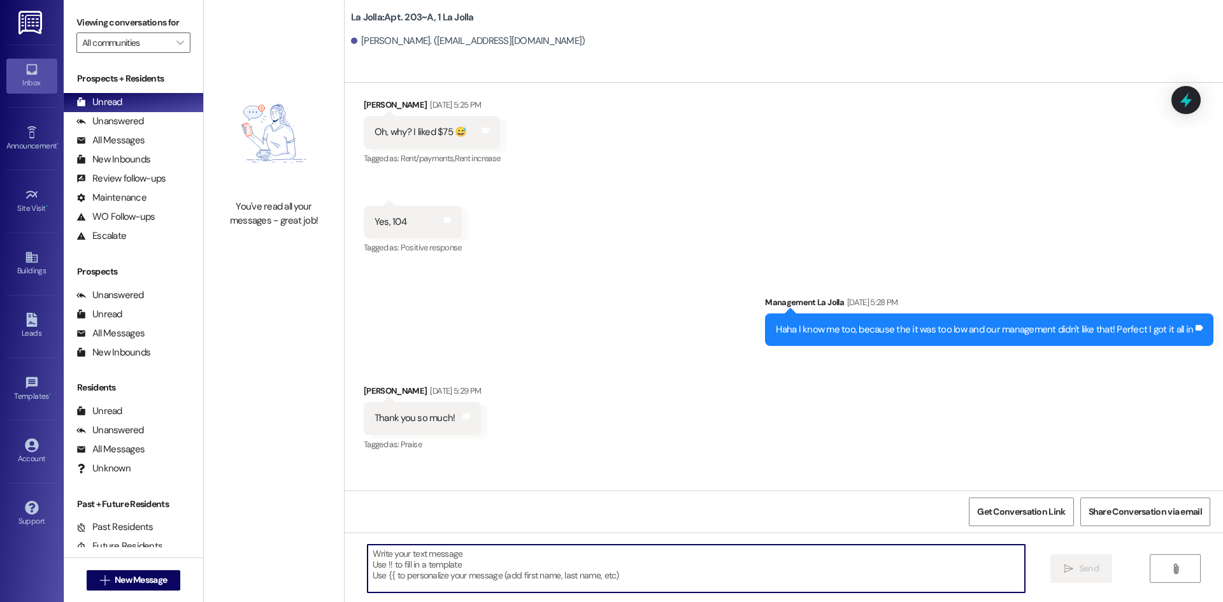
click at [453, 561] on textarea at bounding box center [695, 569] width 657 height 48
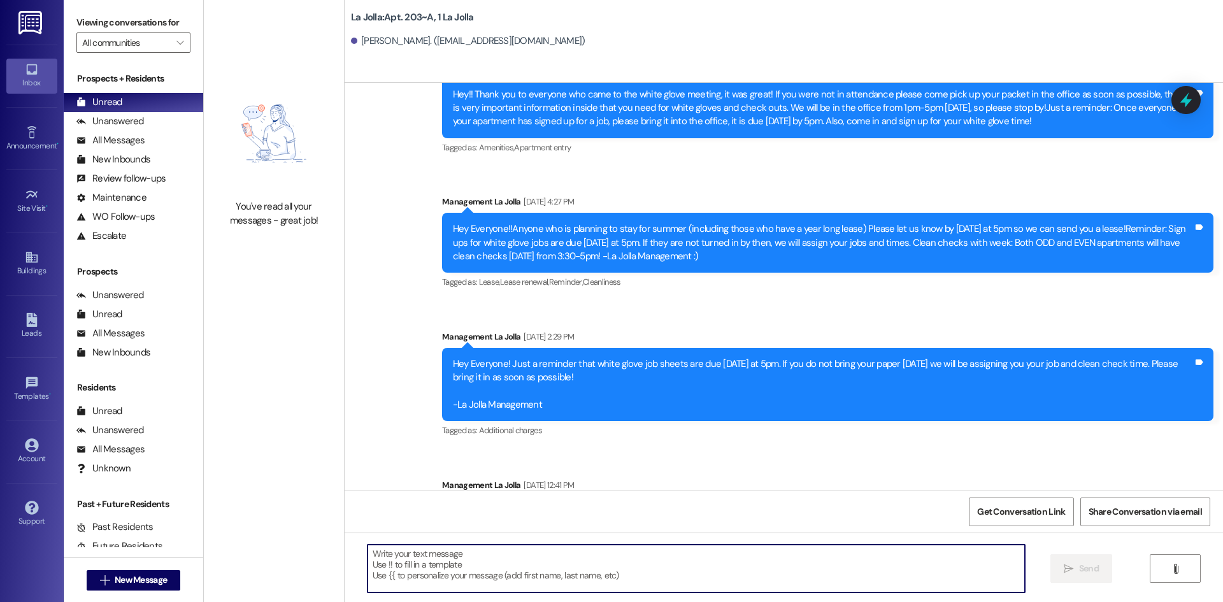
scroll to position [11433, 0]
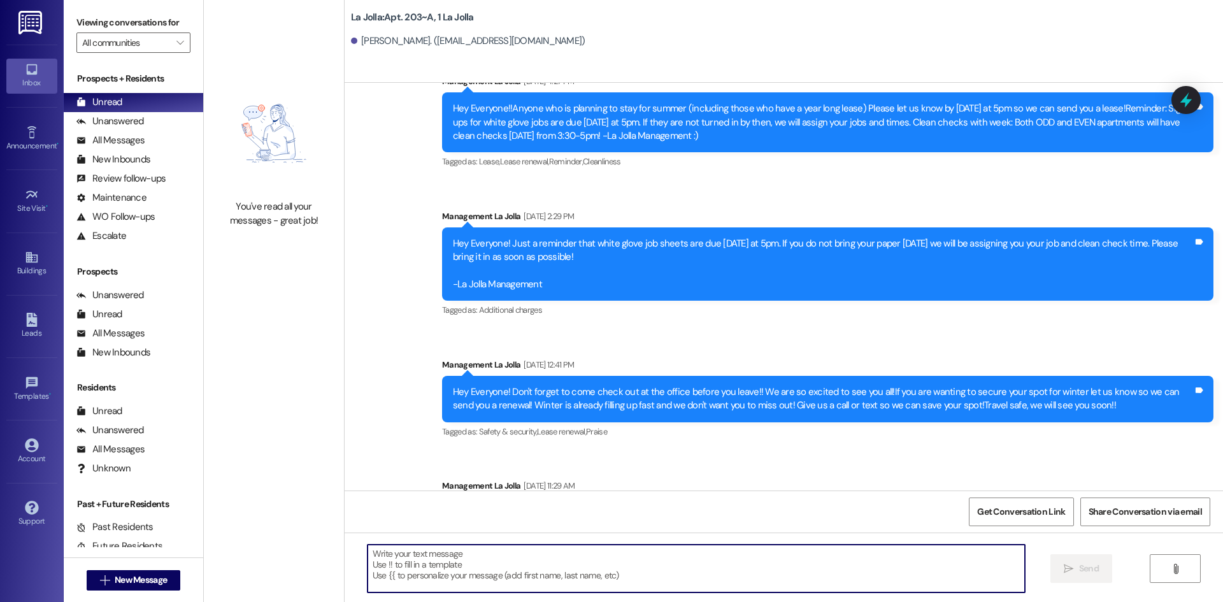
paste textarea "Hello [PERSON_NAME]! Just a reminder to pay the seller agreement on your portal…"
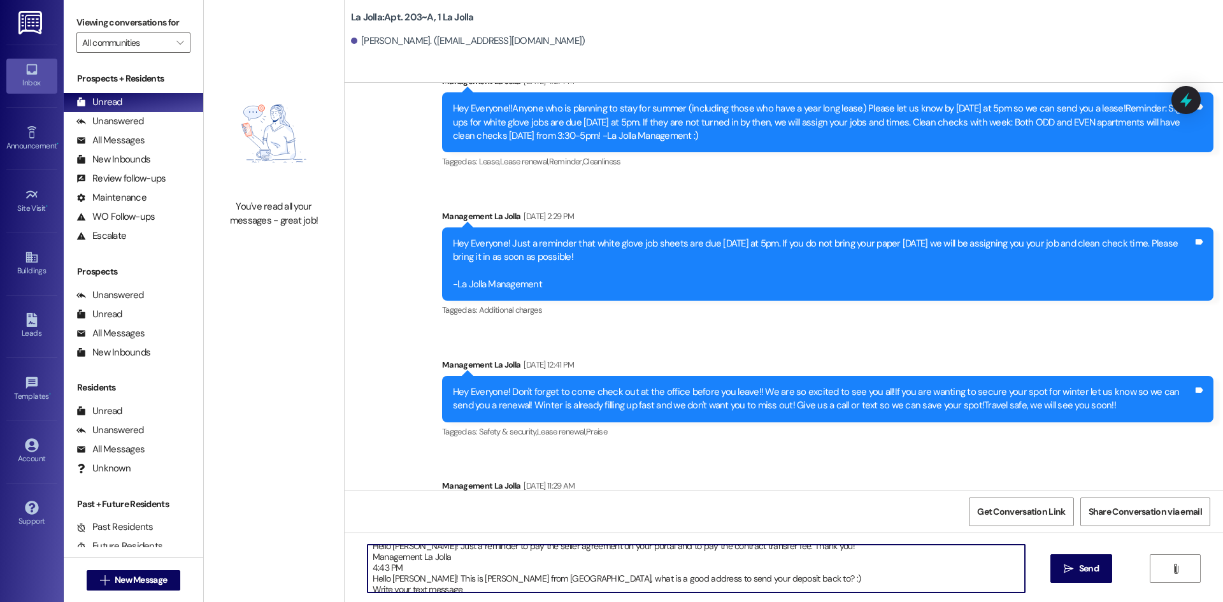
scroll to position [0, 0]
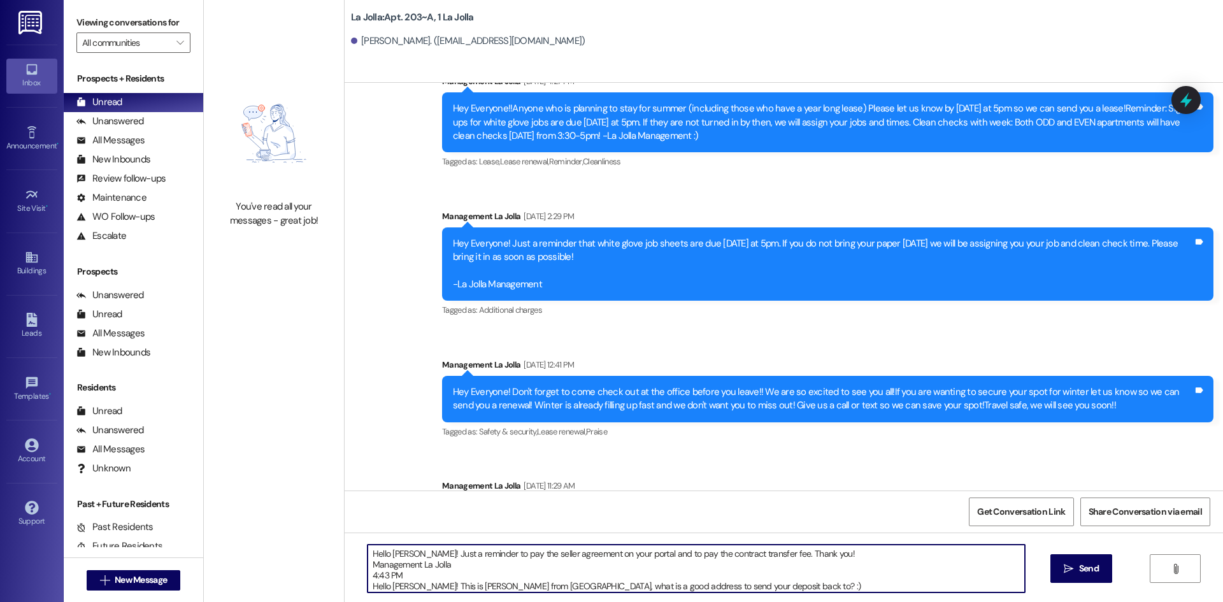
drag, startPoint x: 741, startPoint y: 581, endPoint x: 356, endPoint y: 537, distance: 387.8
click at [356, 537] on div "Hello [PERSON_NAME]! Just a reminder to pay the seller agreement on your portal…" at bounding box center [784, 580] width 878 height 96
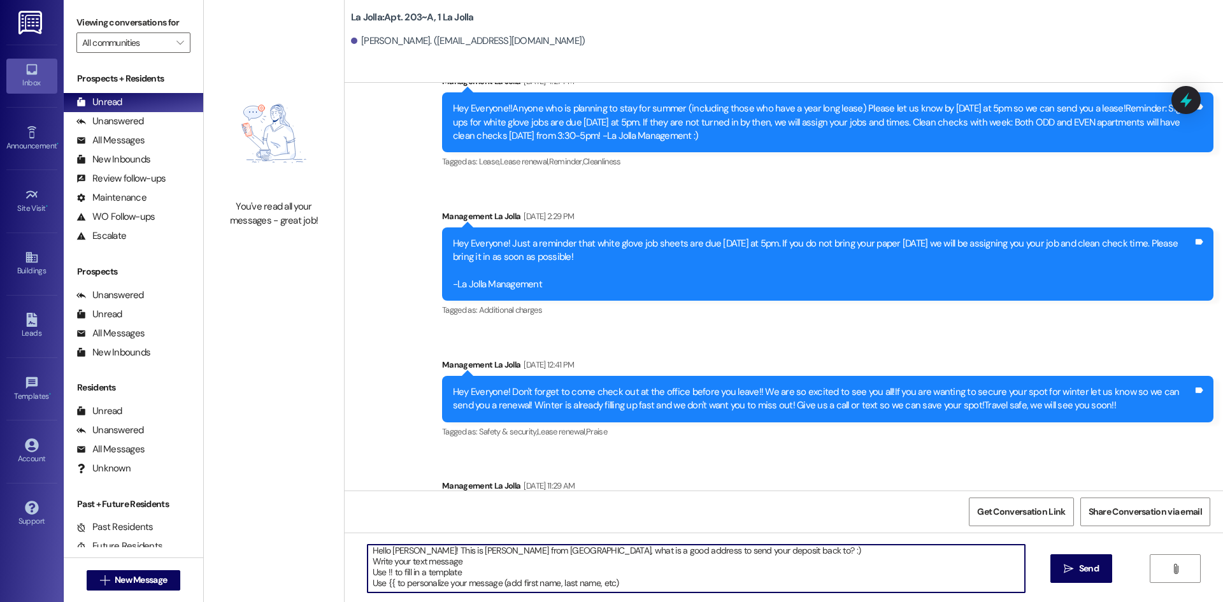
scroll to position [3, 0]
type textarea "Hello [PERSON_NAME]! This is [PERSON_NAME] from [GEOGRAPHIC_DATA], what is a go…"
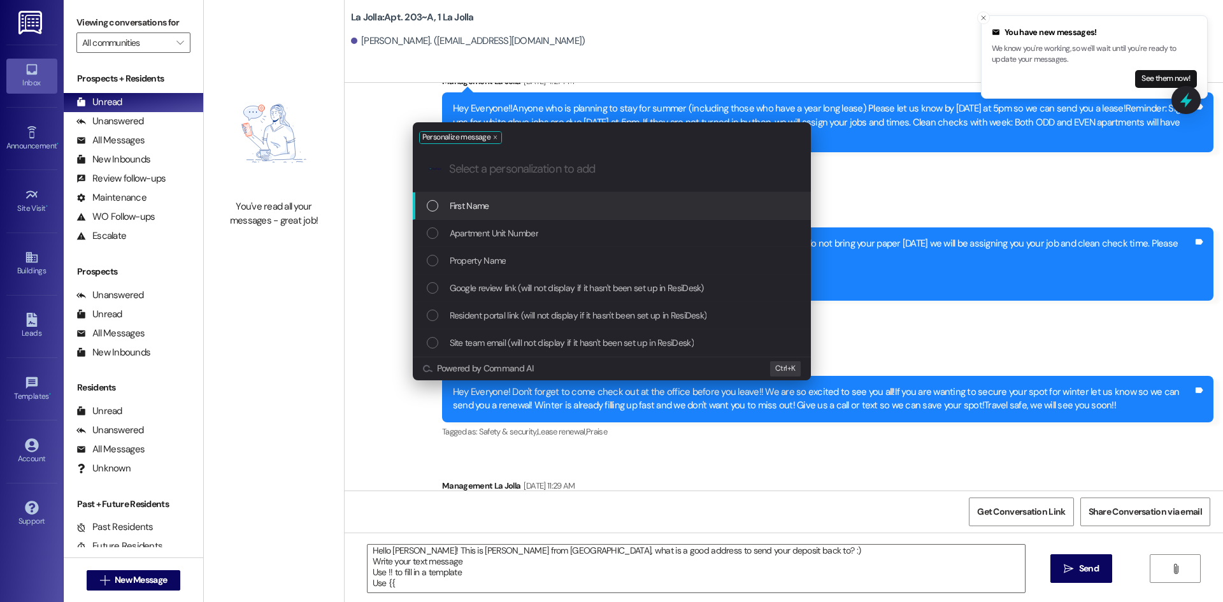
click at [397, 148] on div "Personalize message .cls-1{fill:#0a055f;}.cls-2{fill:#0cc4c4;} resideskLogoBlue…" at bounding box center [612, 251] width 430 height 283
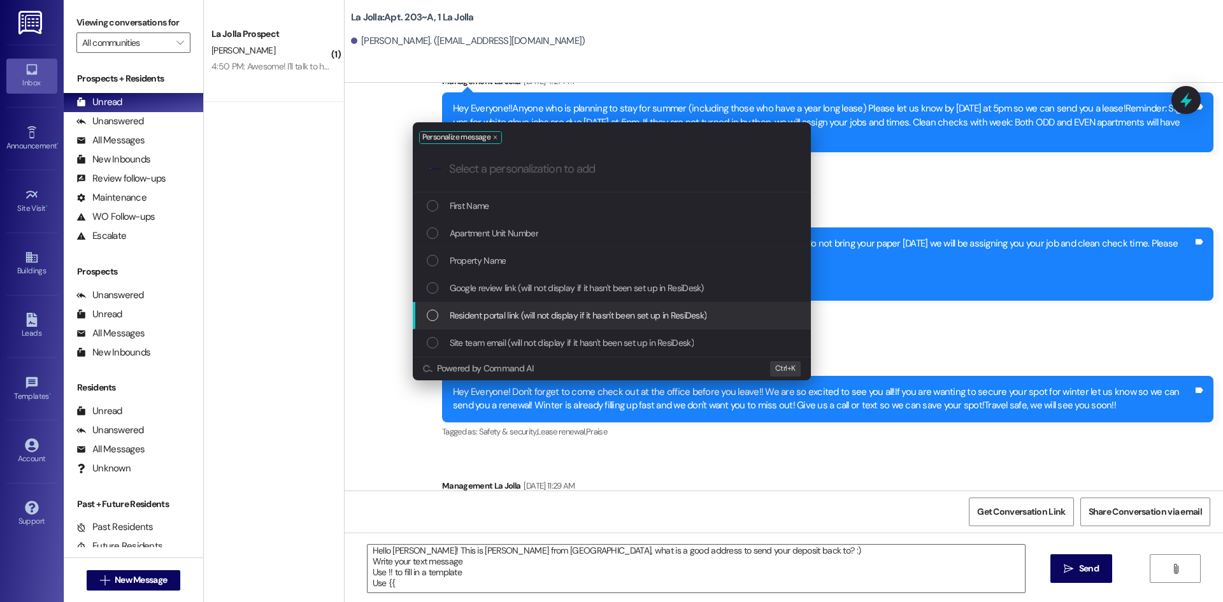
click at [399, 581] on div "Personalize message .cls-1{fill:#0a055f;}.cls-2{fill:#0cc4c4;} resideskLogoBlue…" at bounding box center [611, 301] width 1223 height 602
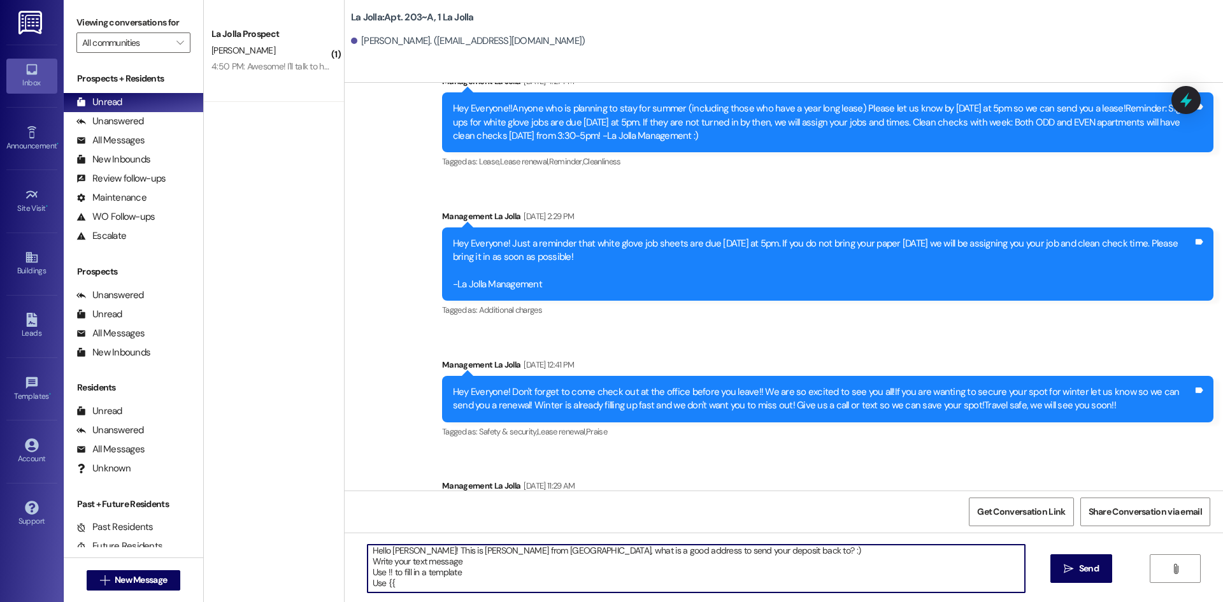
scroll to position [0, 0]
drag, startPoint x: 389, startPoint y: 585, endPoint x: 360, endPoint y: 548, distance: 47.1
click at [367, 548] on textarea "Hello [PERSON_NAME]! This is [PERSON_NAME] from [GEOGRAPHIC_DATA], what is a go…" at bounding box center [695, 569] width 657 height 48
click at [592, 553] on textarea "Hello [PERSON_NAME], this is [PERSON_NAME] from La Jolla! Can you send your for…" at bounding box center [695, 569] width 657 height 48
click at [576, 555] on textarea "Hello [PERSON_NAME], this is [PERSON_NAME] from La Jolla! Can you send your for…" at bounding box center [695, 569] width 657 height 48
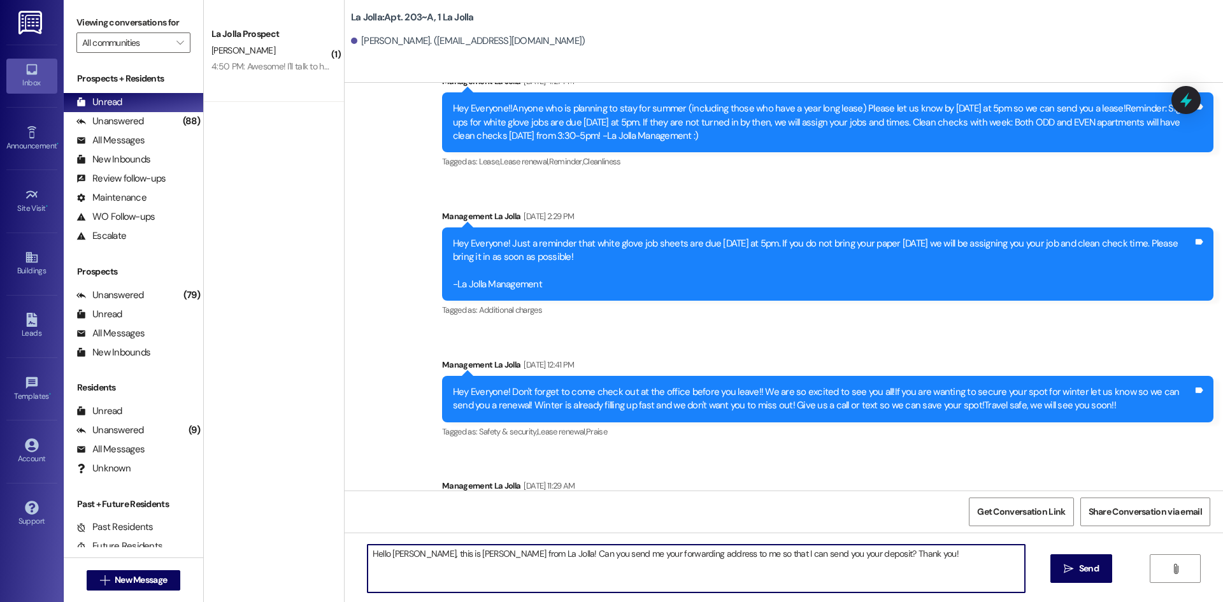
drag, startPoint x: 898, startPoint y: 554, endPoint x: 380, endPoint y: 585, distance: 519.4
click at [380, 585] on textarea "Hello [PERSON_NAME], this is [PERSON_NAME] from La Jolla! Can you send me your …" at bounding box center [695, 569] width 657 height 48
type textarea "Hello [PERSON_NAME], this is [PERSON_NAME] from La Jolla! Can you send me your …"
click at [1079, 563] on span "Send" at bounding box center [1089, 568] width 20 height 13
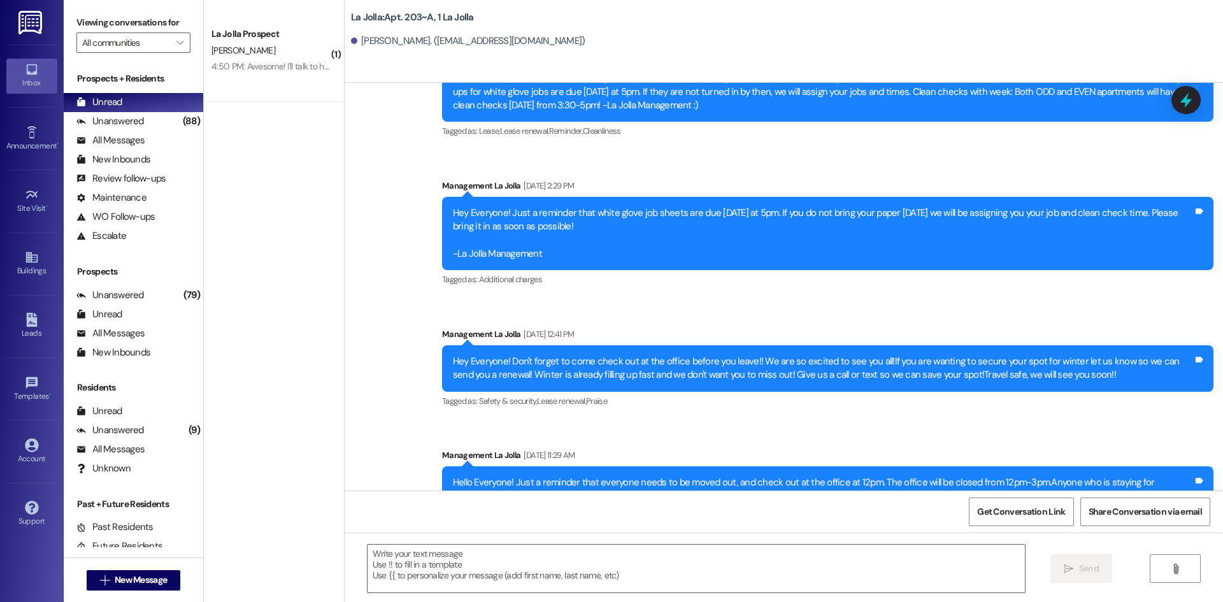
scroll to position [11521, 0]
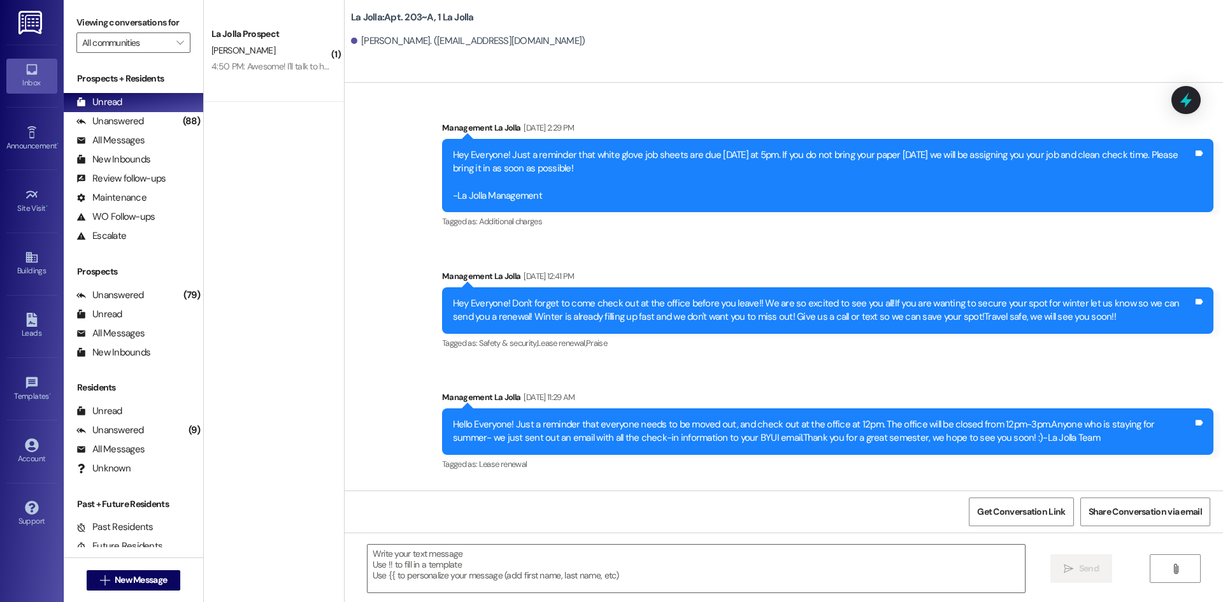
drag, startPoint x: 636, startPoint y: 464, endPoint x: 1190, endPoint y: 470, distance: 554.1
click at [1190, 529] on div "Hello [PERSON_NAME], this is [PERSON_NAME] from La Jolla! Can you send me your …" at bounding box center [880, 545] width 666 height 32
copy div "Hello [PERSON_NAME], this is [PERSON_NAME] from La Jolla! Can you send me your …"
click at [557, 413] on div "Announcement, sent via SMS Management La Jolla [DATE] 5:02 PM Hello Friends, We…" at bounding box center [784, 146] width 878 height 852
click at [166, 582] on button " New Message" at bounding box center [134, 580] width 94 height 20
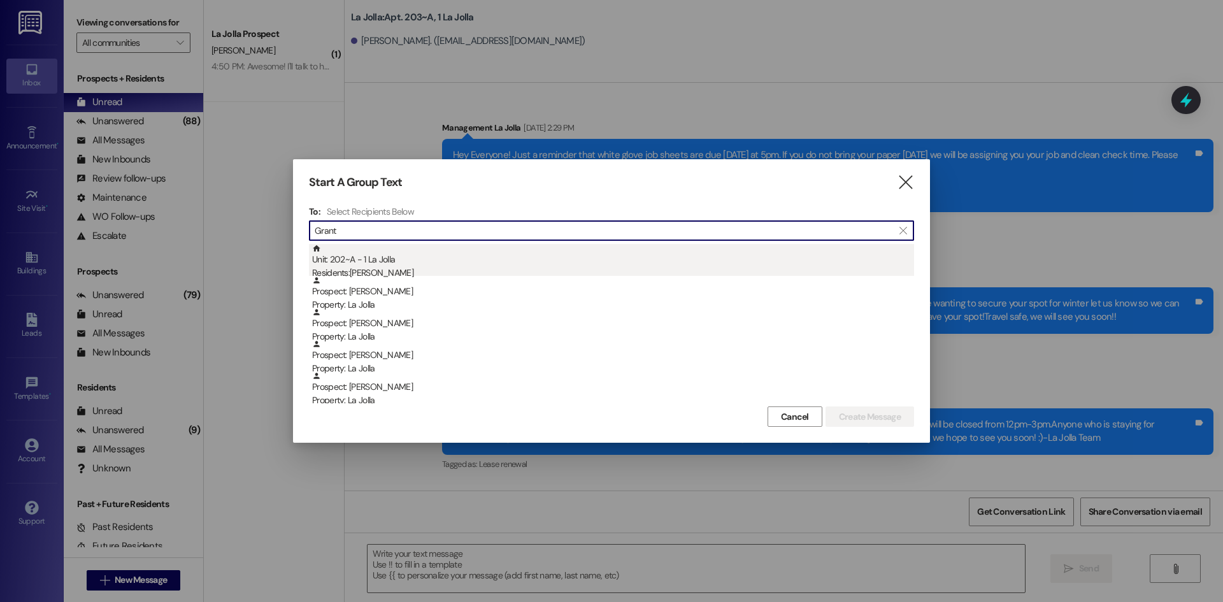
type input "Grant"
click at [453, 260] on div "Unit: 202~A - 1 La Jolla Residents: [PERSON_NAME]" at bounding box center [613, 262] width 602 height 36
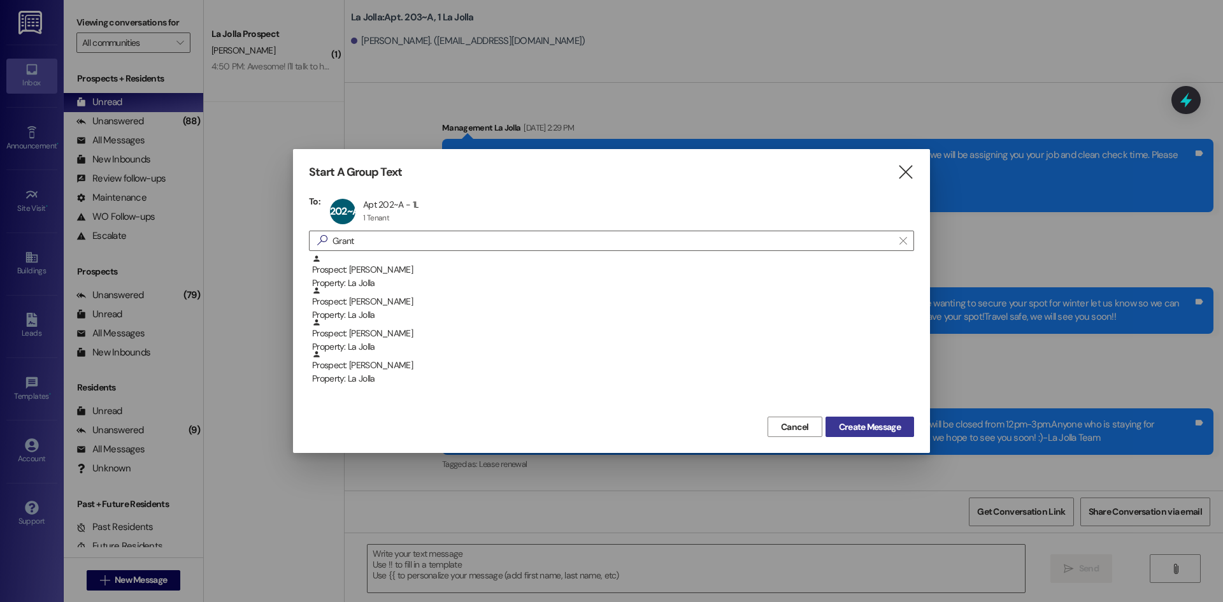
click at [889, 420] on span "Create Message" at bounding box center [870, 426] width 62 height 13
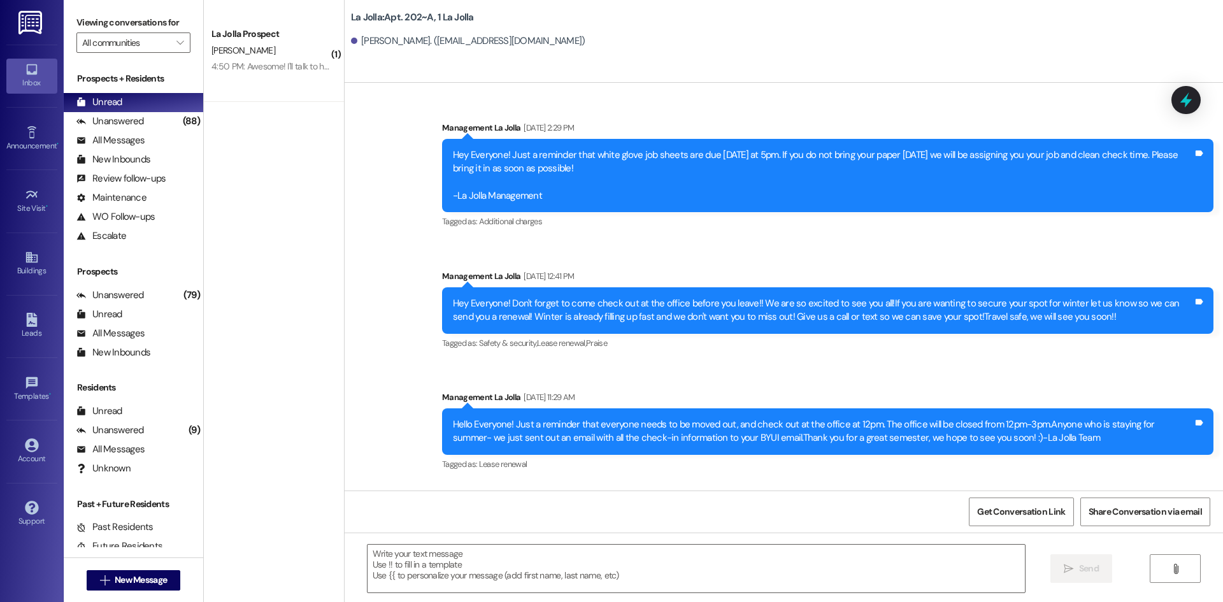
scroll to position [0, 0]
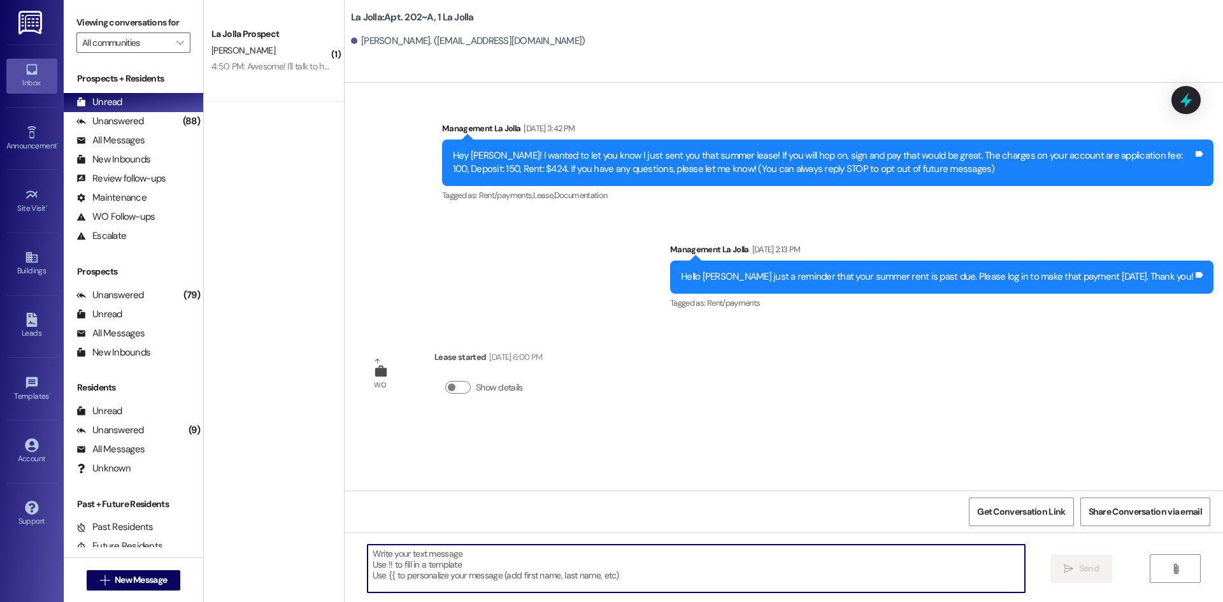
paste textarea "Hello [PERSON_NAME], this is [PERSON_NAME] from La Jolla! Can you send me your …"
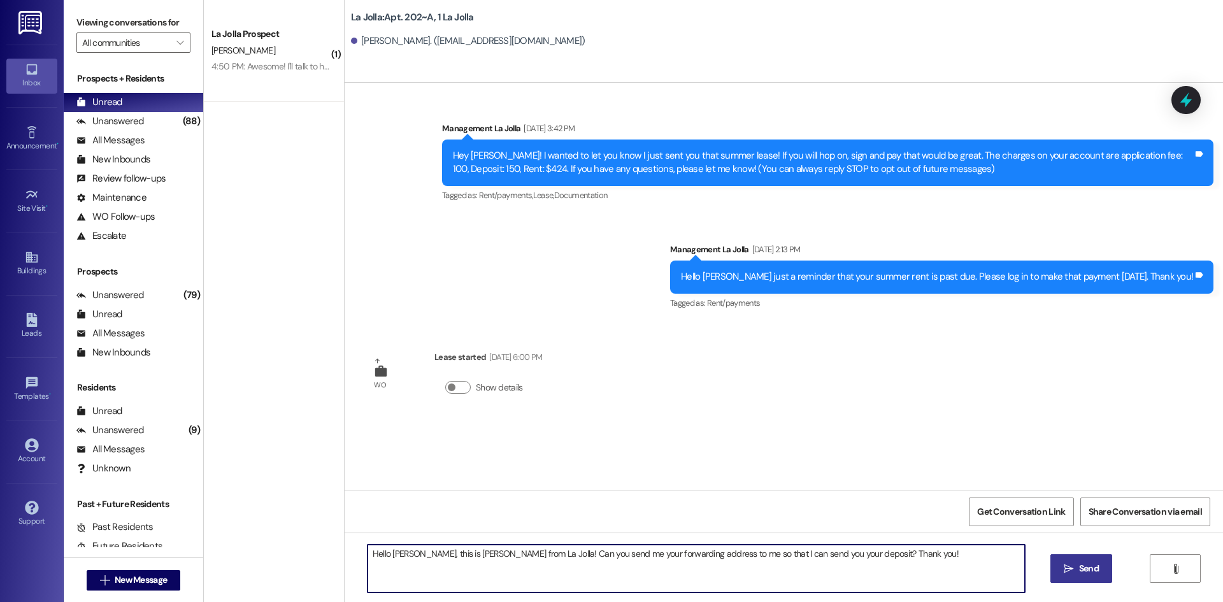
click at [413, 553] on textarea "Hello [PERSON_NAME], this is [PERSON_NAME] from La Jolla! Can you send me your …" at bounding box center [695, 569] width 657 height 48
type textarea "Hello [PERSON_NAME], this is [PERSON_NAME] from La Jolla! Can you send me your …"
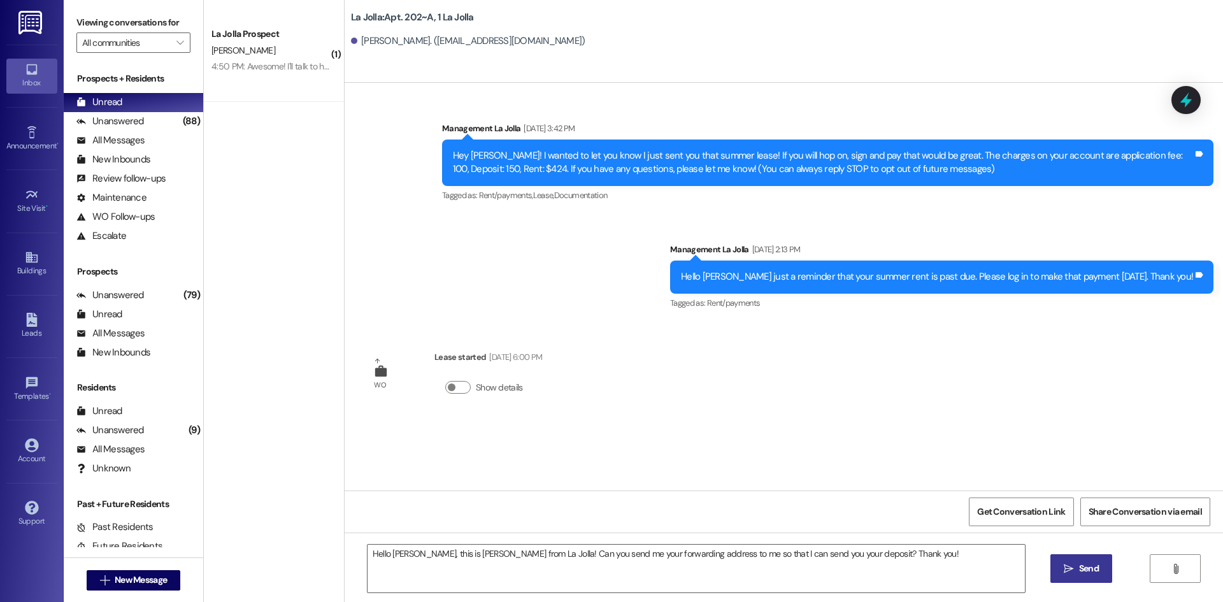
click at [1077, 558] on button " Send" at bounding box center [1081, 568] width 62 height 29
